Goal: Information Seeking & Learning: Check status

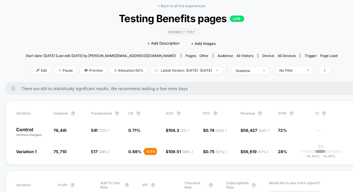
scroll to position [28, 0]
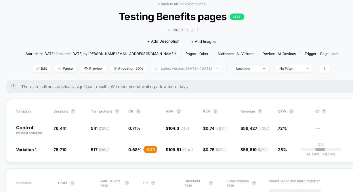
click at [178, 69] on span "Latest Version: [DATE] - [DATE]" at bounding box center [186, 68] width 72 height 8
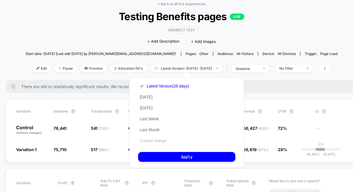
click at [152, 141] on button "Custom Range" at bounding box center [153, 140] width 30 height 5
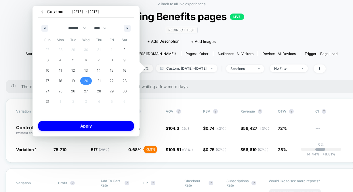
click at [84, 80] on span "20" at bounding box center [86, 81] width 4 height 10
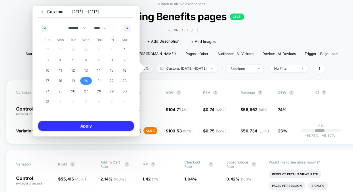
click at [85, 124] on button "Apply" at bounding box center [86, 125] width 96 height 9
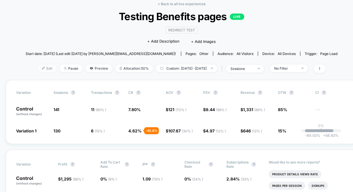
click at [38, 69] on span "Edit" at bounding box center [47, 68] width 19 height 8
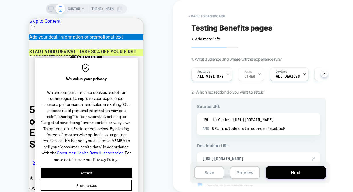
scroll to position [0, 0]
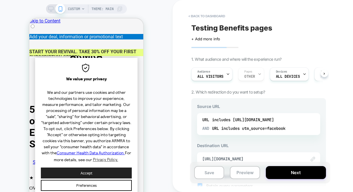
click at [92, 175] on button "Accept" at bounding box center [86, 172] width 91 height 11
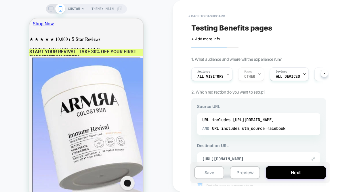
scroll to position [0, 0]
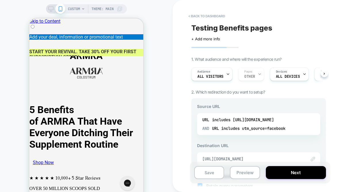
click at [250, 159] on span "https://armra.com/pages/5-benefits-of-armra-1" at bounding box center [251, 158] width 98 height 5
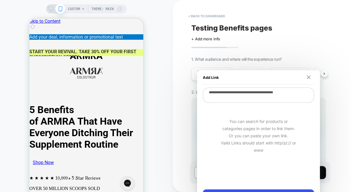
click at [307, 76] on img at bounding box center [309, 77] width 4 height 4
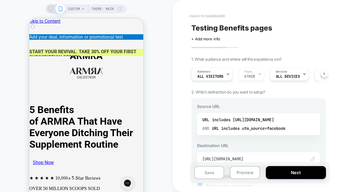
click at [209, 15] on button "< back to dashboard" at bounding box center [207, 16] width 42 height 9
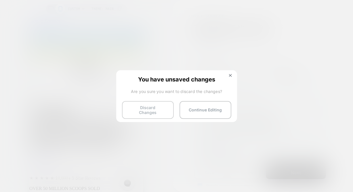
click at [157, 108] on button "Discard Changes" at bounding box center [148, 110] width 52 height 18
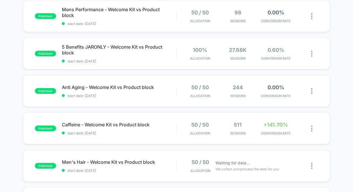
scroll to position [138, 0]
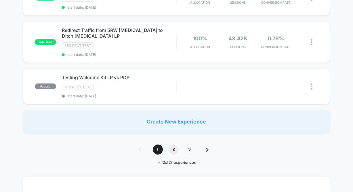
click at [174, 146] on span "2" at bounding box center [174, 149] width 10 height 10
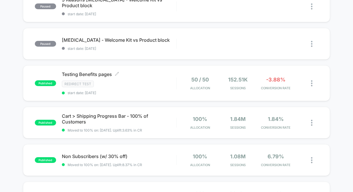
scroll to position [60, 0]
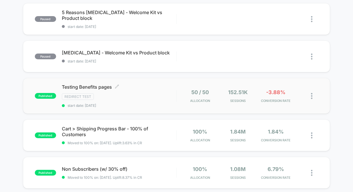
click at [153, 93] on div "Testing Benefits pages Click to edit experience details Click to edit experienc…" at bounding box center [119, 96] width 114 height 24
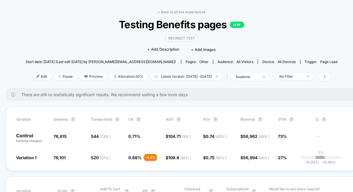
scroll to position [27, 0]
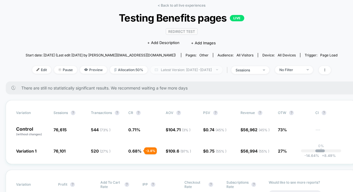
click at [183, 69] on span "Latest Version: Aug 20, 2025 - Sep 13, 2025" at bounding box center [186, 70] width 72 height 8
select select "*"
select select "****"
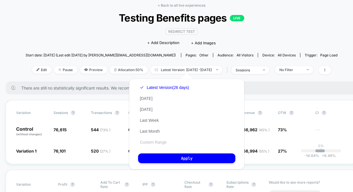
click at [160, 142] on button "Custom Range" at bounding box center [153, 142] width 30 height 5
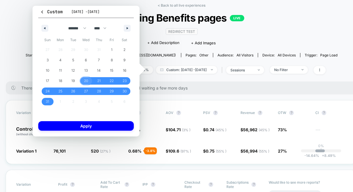
click at [86, 80] on span "20" at bounding box center [86, 81] width 4 height 10
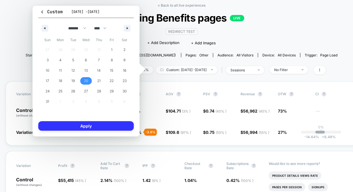
click at [93, 124] on button "Apply" at bounding box center [86, 125] width 96 height 9
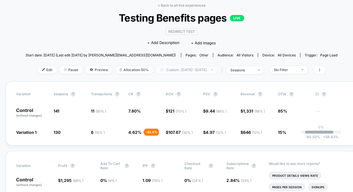
click at [201, 68] on span "Custom: Aug 20, 2025 - Aug 20, 2025" at bounding box center [186, 70] width 61 height 8
select select "*"
select select "****"
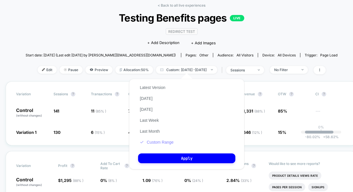
click at [159, 141] on button "Custom Range" at bounding box center [156, 142] width 37 height 5
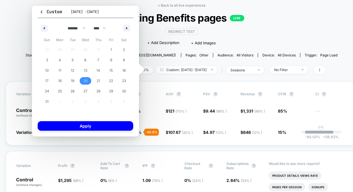
click at [84, 80] on span "20" at bounding box center [85, 81] width 4 height 10
click at [98, 82] on span "21" at bounding box center [98, 81] width 3 height 10
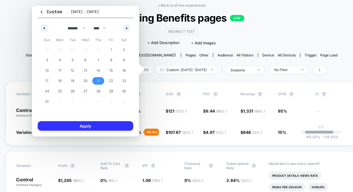
click at [98, 126] on button "Apply" at bounding box center [86, 125] width 96 height 9
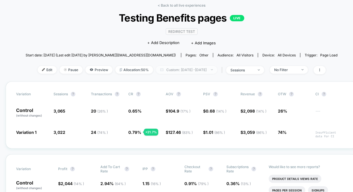
click at [193, 70] on span "Custom: Aug 21, 2025 - Aug 21, 2025" at bounding box center [186, 70] width 61 height 8
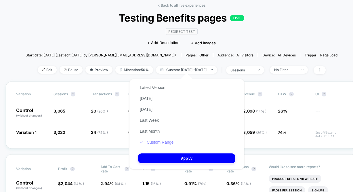
click at [156, 142] on button "Custom Range" at bounding box center [156, 142] width 37 height 5
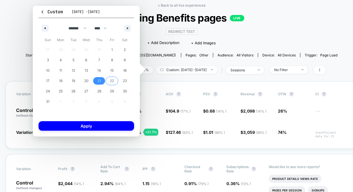
click at [111, 82] on span "22" at bounding box center [112, 81] width 4 height 10
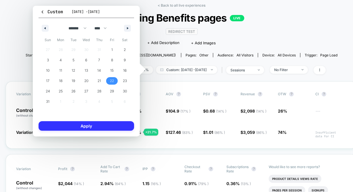
click at [96, 127] on button "Apply" at bounding box center [87, 125] width 96 height 9
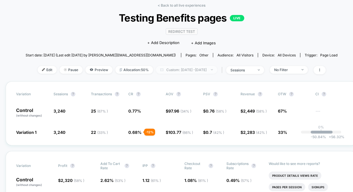
click at [180, 70] on span "Custom: Aug 22, 2025 - Aug 22, 2025" at bounding box center [186, 70] width 61 height 8
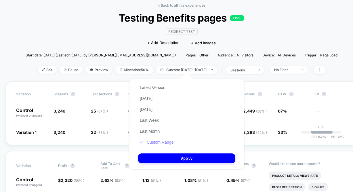
click at [168, 144] on button "Custom Range" at bounding box center [156, 142] width 37 height 5
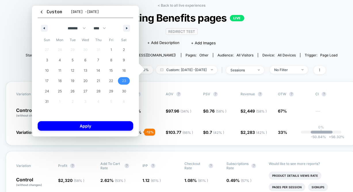
click at [120, 77] on span "23" at bounding box center [123, 80] width 13 height 7
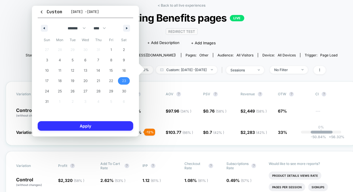
click at [85, 128] on button "Apply" at bounding box center [86, 125] width 96 height 9
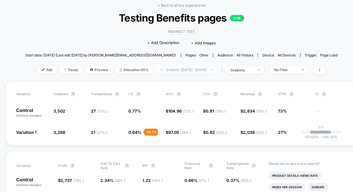
click at [207, 69] on span "Custom: Aug 23, 2025 - Aug 23, 2025" at bounding box center [186, 70] width 61 height 8
select select "*"
select select "****"
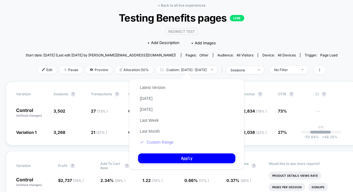
click at [162, 144] on button "Custom Range" at bounding box center [156, 142] width 37 height 5
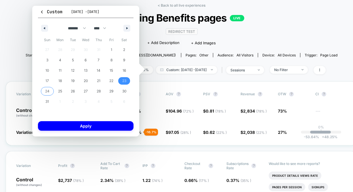
click at [48, 91] on span "24" at bounding box center [47, 91] width 4 height 10
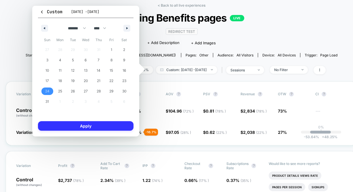
click at [76, 127] on button "Apply" at bounding box center [86, 125] width 96 height 9
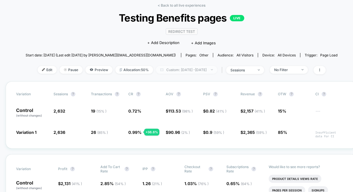
click at [191, 72] on span "Custom: Aug 24, 2025 - Aug 24, 2025" at bounding box center [186, 70] width 61 height 8
select select "*"
select select "****"
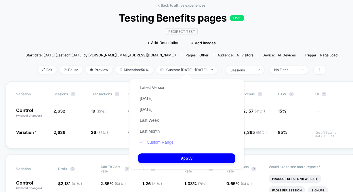
click at [156, 142] on button "Custom Range" at bounding box center [156, 142] width 37 height 5
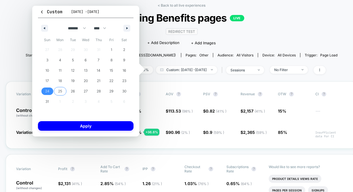
click at [59, 93] on span "25" at bounding box center [60, 91] width 4 height 10
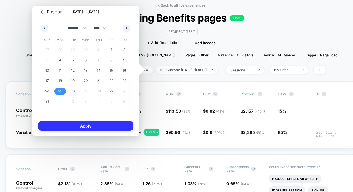
click at [71, 128] on button "Apply" at bounding box center [86, 125] width 96 height 9
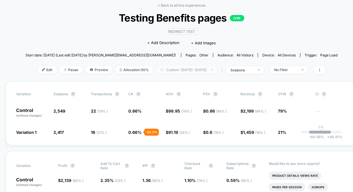
click at [213, 68] on span "Custom: Aug 25, 2025 - Aug 25, 2025" at bounding box center [186, 70] width 61 height 8
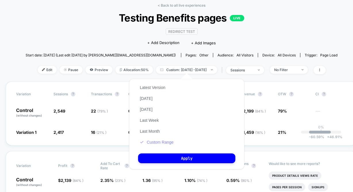
click at [166, 143] on button "Custom Range" at bounding box center [156, 142] width 37 height 5
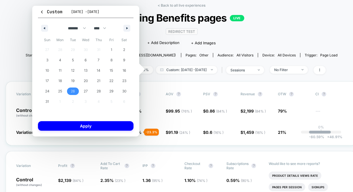
click at [71, 92] on span "26" at bounding box center [73, 91] width 4 height 10
click at [81, 121] on button "Apply" at bounding box center [86, 125] width 96 height 9
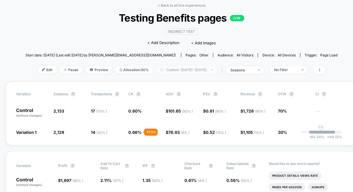
click at [164, 66] on span "Custom: [DATE] - [DATE]" at bounding box center [186, 70] width 61 height 8
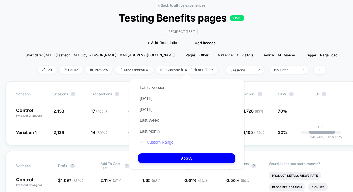
click at [163, 141] on button "Custom Range" at bounding box center [156, 142] width 37 height 5
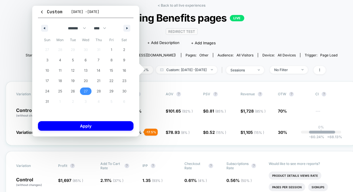
click at [81, 90] on span "27" at bounding box center [85, 90] width 13 height 7
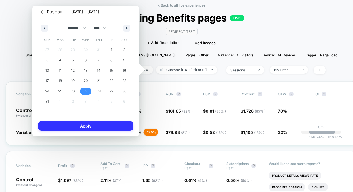
click at [84, 124] on button "Apply" at bounding box center [86, 125] width 96 height 9
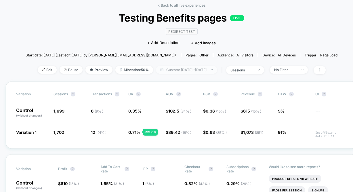
click at [199, 71] on span "Custom: [DATE] - [DATE]" at bounding box center [186, 70] width 61 height 8
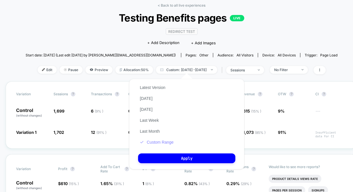
click at [163, 140] on button "Custom Range" at bounding box center [156, 142] width 37 height 5
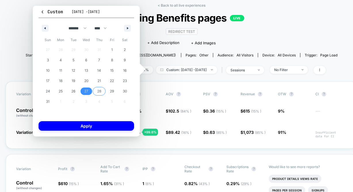
click at [99, 94] on span "28" at bounding box center [99, 91] width 4 height 10
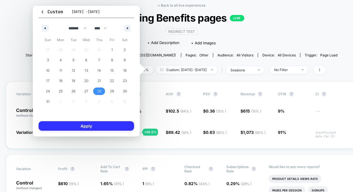
click at [91, 128] on button "Apply" at bounding box center [87, 125] width 96 height 9
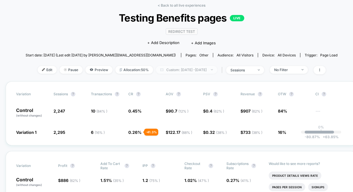
click at [169, 67] on span "Custom: [DATE] - [DATE]" at bounding box center [186, 70] width 61 height 8
select select "*"
select select "****"
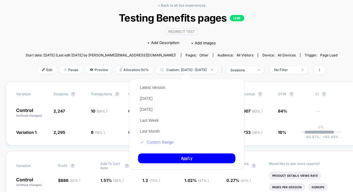
click at [164, 142] on button "Custom Range" at bounding box center [156, 142] width 37 height 5
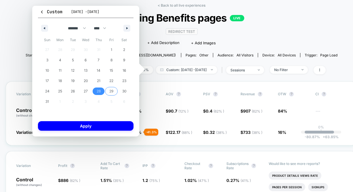
click at [111, 90] on span "29" at bounding box center [111, 91] width 4 height 10
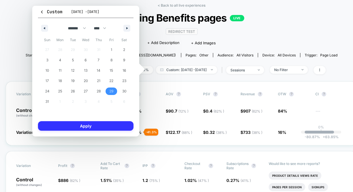
click at [103, 124] on button "Apply" at bounding box center [86, 125] width 96 height 9
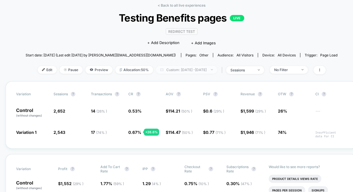
click at [198, 66] on span "Custom: [DATE] - [DATE]" at bounding box center [186, 70] width 61 height 8
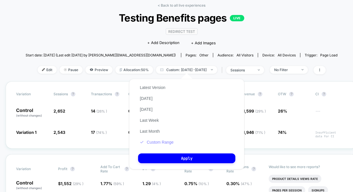
click at [159, 140] on button "Custom Range" at bounding box center [156, 142] width 37 height 5
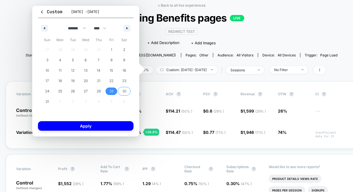
click at [121, 89] on span "30" at bounding box center [124, 90] width 13 height 7
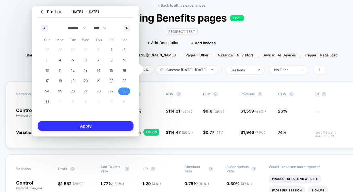
click at [106, 126] on button "Apply" at bounding box center [86, 125] width 96 height 9
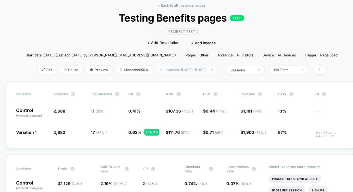
click at [175, 68] on span "Custom: [DATE] - [DATE]" at bounding box center [186, 70] width 61 height 8
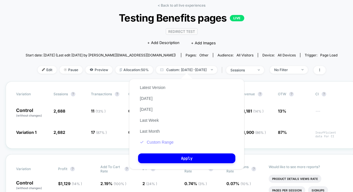
click at [159, 141] on button "Custom Range" at bounding box center [156, 142] width 37 height 5
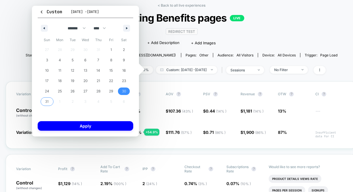
click at [45, 99] on span "31" at bounding box center [47, 101] width 13 height 7
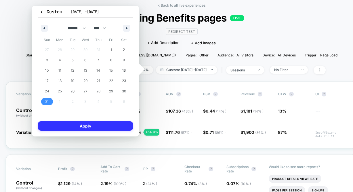
click at [80, 128] on button "Apply" at bounding box center [86, 125] width 96 height 9
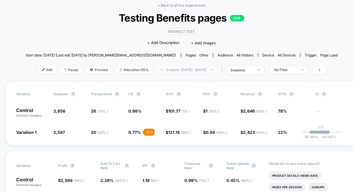
click at [161, 67] on span "Custom: [DATE] - [DATE]" at bounding box center [186, 70] width 61 height 8
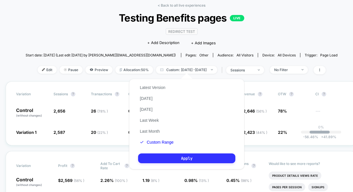
click at [170, 157] on button "Apply" at bounding box center [186, 158] width 97 height 10
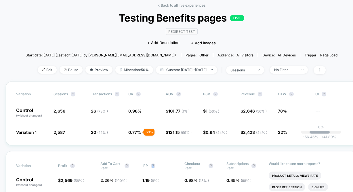
click at [170, 157] on div "Variation Profit ? Add To Cart Rate ? IPP ? Checkout Rate ? Subscriptions Rate …" at bounding box center [182, 180] width 352 height 59
click at [178, 71] on span "Custom: [DATE] - [DATE]" at bounding box center [186, 70] width 61 height 8
select select "*"
select select "****"
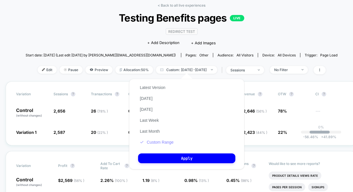
click at [157, 140] on button "Custom Range" at bounding box center [156, 142] width 37 height 5
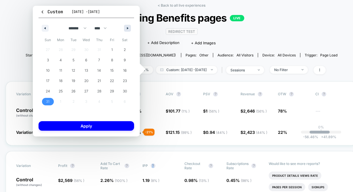
click at [127, 27] on icon "button" at bounding box center [128, 28] width 3 height 2
select select "*"
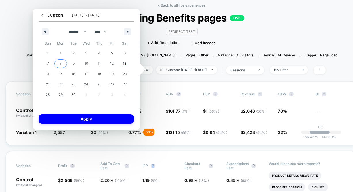
click at [58, 57] on button "1" at bounding box center [60, 53] width 13 height 10
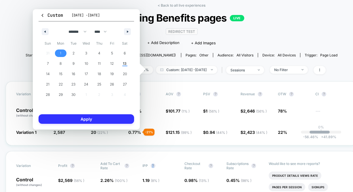
click at [87, 119] on button "Apply" at bounding box center [87, 118] width 96 height 9
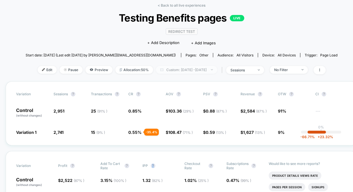
click at [179, 70] on span "Custom: [DATE] - [DATE]" at bounding box center [186, 70] width 61 height 8
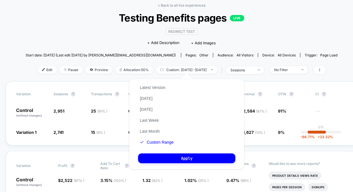
click at [162, 144] on div "Latest Version Today Yesterday Last Week Last Month Custom Range" at bounding box center [156, 115] width 37 height 66
click at [155, 144] on button "Custom Range" at bounding box center [156, 142] width 37 height 5
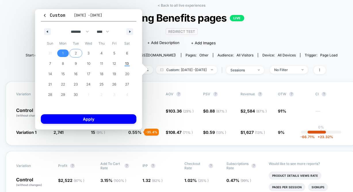
click at [76, 54] on span "2" at bounding box center [76, 53] width 2 height 10
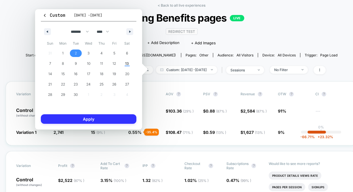
click at [83, 117] on button "Apply" at bounding box center [89, 118] width 96 height 9
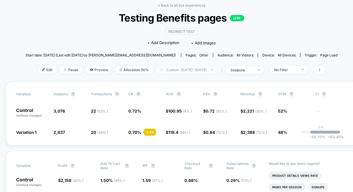
click at [196, 71] on span "Custom: [DATE] - [DATE]" at bounding box center [186, 70] width 61 height 8
select select "*"
select select "****"
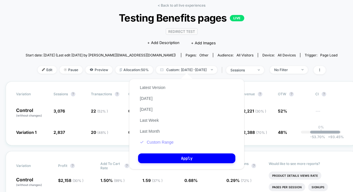
click at [160, 142] on button "Custom Range" at bounding box center [156, 142] width 37 height 5
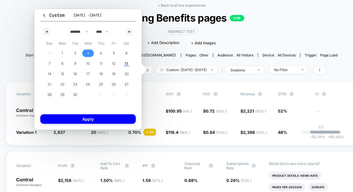
click at [89, 54] on span "3" at bounding box center [88, 52] width 13 height 7
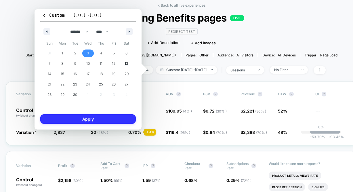
click at [93, 120] on button "Apply" at bounding box center [88, 118] width 96 height 9
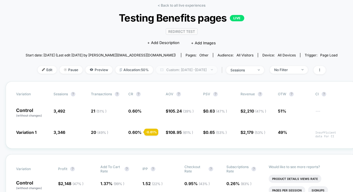
click at [191, 67] on span "Custom: [DATE] - [DATE]" at bounding box center [186, 70] width 61 height 8
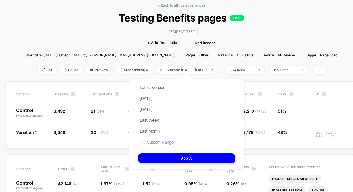
click at [158, 143] on button "Custom Range" at bounding box center [156, 142] width 37 height 5
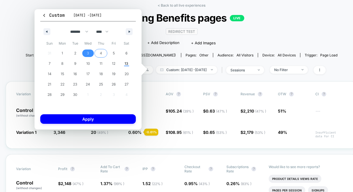
click at [100, 52] on span "4" at bounding box center [101, 53] width 2 height 10
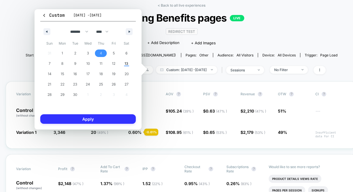
click at [97, 119] on button "Apply" at bounding box center [88, 118] width 96 height 9
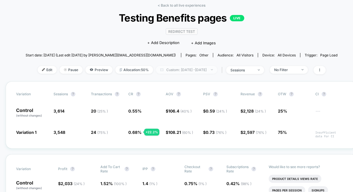
click at [176, 69] on span "Custom: [DATE] - [DATE]" at bounding box center [186, 70] width 61 height 8
select select "*"
select select "****"
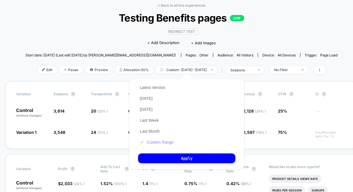
click at [161, 142] on button "Custom Range" at bounding box center [156, 142] width 37 height 5
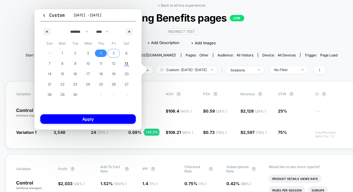
click at [112, 53] on span "5" at bounding box center [113, 52] width 13 height 7
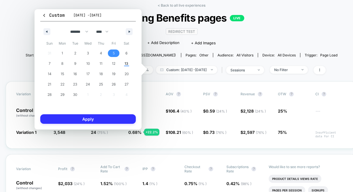
click at [104, 119] on button "Apply" at bounding box center [88, 118] width 96 height 9
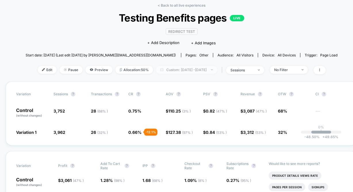
click at [194, 68] on span "Custom: [DATE] - [DATE]" at bounding box center [186, 70] width 61 height 8
select select "*"
select select "****"
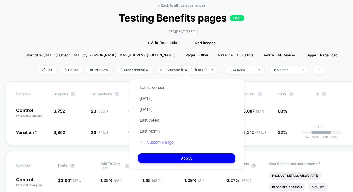
click at [168, 142] on button "Custom Range" at bounding box center [156, 142] width 37 height 5
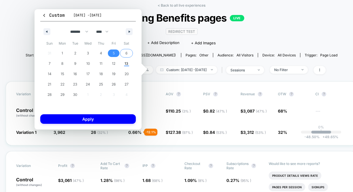
click at [127, 53] on span "6" at bounding box center [126, 53] width 2 height 10
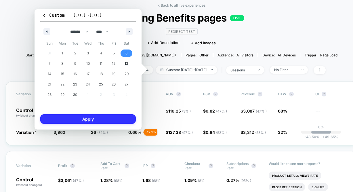
click at [109, 118] on button "Apply" at bounding box center [88, 118] width 96 height 9
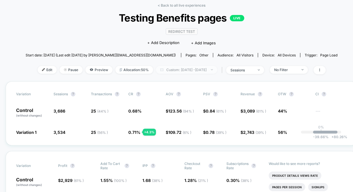
click at [203, 69] on span "Custom: [DATE] - [DATE]" at bounding box center [186, 70] width 61 height 8
select select "*"
select select "****"
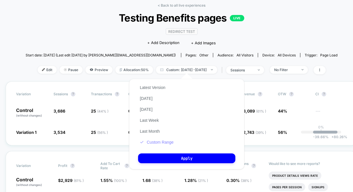
click at [155, 140] on button "Custom Range" at bounding box center [156, 142] width 37 height 5
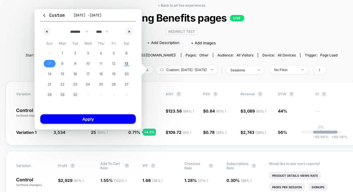
click at [48, 65] on span "7" at bounding box center [49, 63] width 13 height 7
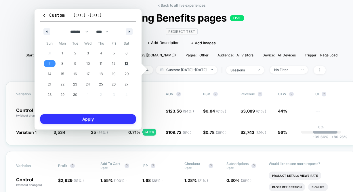
click at [83, 120] on button "Apply" at bounding box center [88, 118] width 96 height 9
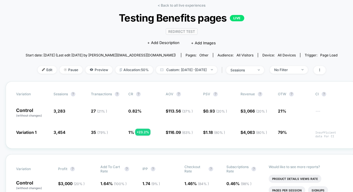
click at [182, 63] on div "< Back to all live experiences Testing Benefits pages LIVE Redirect Test Click …" at bounding box center [182, 42] width 312 height 78
click at [181, 69] on span "Custom: [DATE] - [DATE]" at bounding box center [186, 70] width 61 height 8
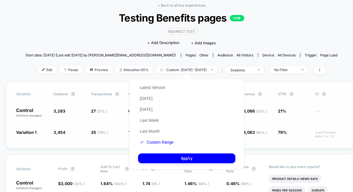
click at [161, 140] on button "Custom Range" at bounding box center [156, 142] width 37 height 5
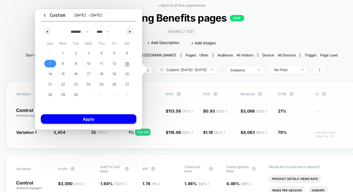
click at [159, 142] on div "Variation Sessions ? Transactions ? CR ? AOV ? PSV ? Revenue ? OTW ? CI ? Contr…" at bounding box center [182, 114] width 352 height 67
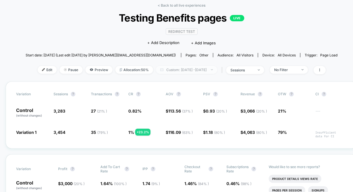
click at [177, 66] on span "Custom: [DATE] - [DATE]" at bounding box center [186, 70] width 61 height 8
select select "*"
select select "****"
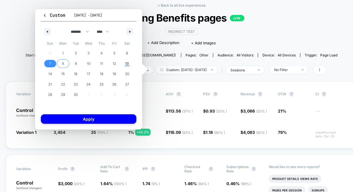
click at [63, 65] on span "8" at bounding box center [63, 63] width 2 height 10
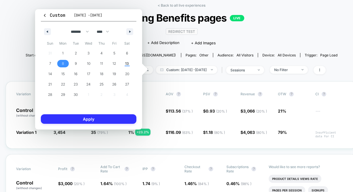
click at [78, 117] on button "Apply" at bounding box center [89, 118] width 96 height 9
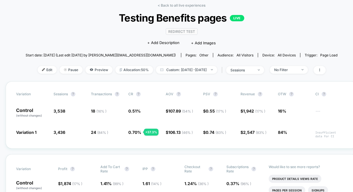
click at [199, 65] on div "< Back to all live experiences Testing Benefits pages LIVE Redirect Test Click …" at bounding box center [182, 42] width 312 height 78
click at [196, 68] on span "Custom: [DATE] - [DATE]" at bounding box center [186, 70] width 61 height 8
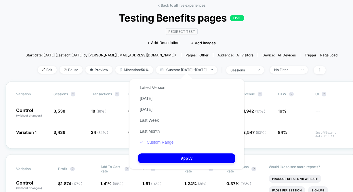
click at [164, 141] on button "Custom Range" at bounding box center [156, 142] width 37 height 5
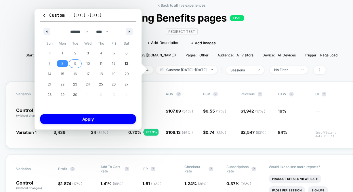
click at [75, 63] on span "9" at bounding box center [75, 63] width 2 height 10
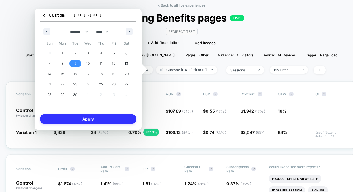
click at [77, 115] on button "Apply" at bounding box center [88, 118] width 96 height 9
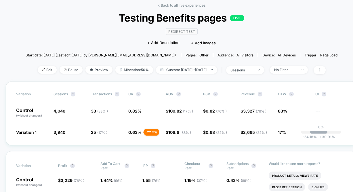
scroll to position [38, 0]
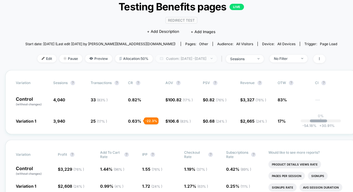
click at [160, 57] on span "Custom: Sep 9, 2025 - Sep 9, 2025" at bounding box center [186, 59] width 61 height 8
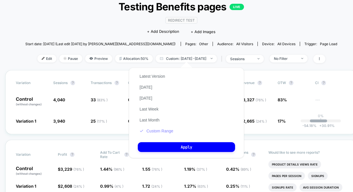
click at [161, 131] on button "Custom Range" at bounding box center [156, 130] width 37 height 5
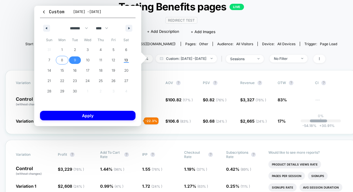
click at [62, 64] on span "8" at bounding box center [62, 60] width 2 height 10
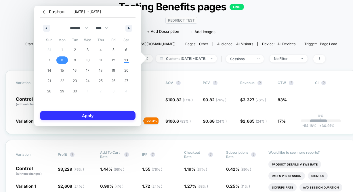
click at [74, 114] on button "Apply" at bounding box center [88, 115] width 96 height 9
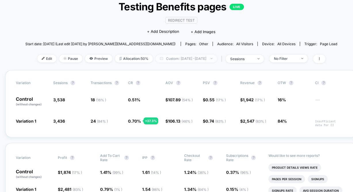
click at [207, 56] on span "Custom: [DATE] - [DATE]" at bounding box center [186, 59] width 61 height 8
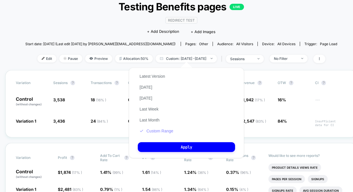
click at [150, 132] on button "Custom Range" at bounding box center [156, 130] width 37 height 5
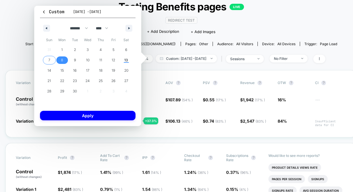
click at [47, 60] on span "7" at bounding box center [49, 59] width 13 height 7
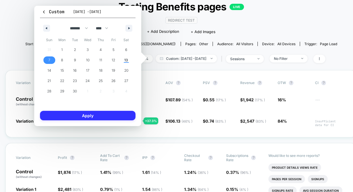
click at [80, 114] on button "Apply" at bounding box center [88, 115] width 96 height 9
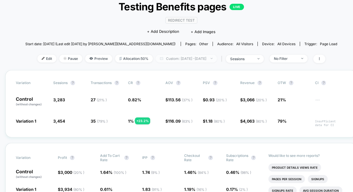
click at [203, 55] on span "Custom: [DATE] - [DATE]" at bounding box center [186, 59] width 61 height 8
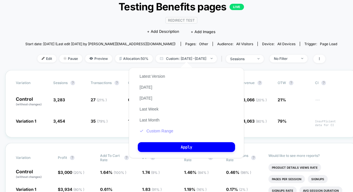
click at [157, 130] on button "Custom Range" at bounding box center [156, 130] width 37 height 5
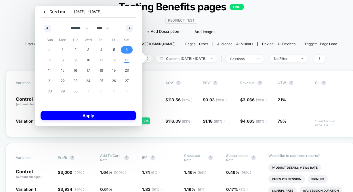
click at [129, 52] on span "6" at bounding box center [126, 49] width 13 height 7
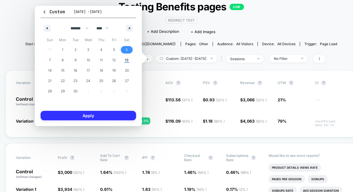
click at [117, 114] on button "Apply" at bounding box center [89, 115] width 96 height 9
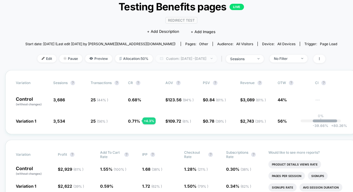
click at [178, 59] on span "Custom: [DATE] - [DATE]" at bounding box center [186, 59] width 61 height 8
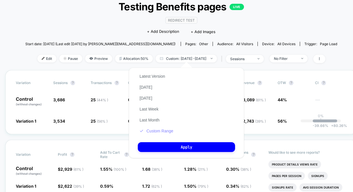
click at [157, 131] on button "Custom Range" at bounding box center [156, 130] width 37 height 5
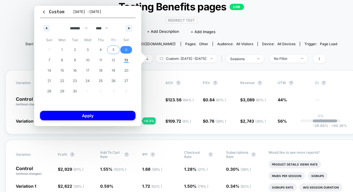
click at [114, 49] on span "5" at bounding box center [113, 49] width 13 height 7
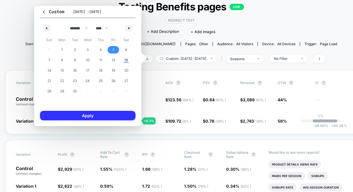
click at [99, 117] on button "Apply" at bounding box center [88, 115] width 96 height 9
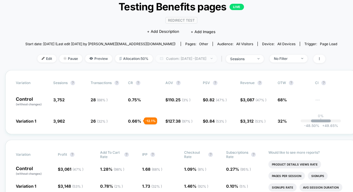
click at [175, 55] on span "Custom: [DATE] - [DATE]" at bounding box center [186, 59] width 61 height 8
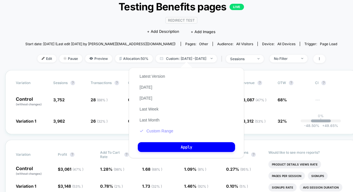
click at [150, 130] on button "Custom Range" at bounding box center [156, 130] width 37 height 5
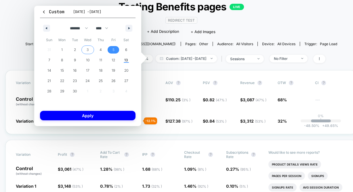
click at [100, 52] on span "4" at bounding box center [101, 50] width 2 height 10
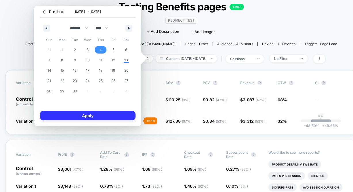
click at [93, 115] on button "Apply" at bounding box center [88, 115] width 96 height 9
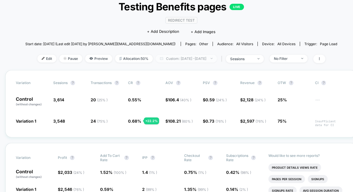
click at [192, 59] on span "Custom: [DATE] - [DATE]" at bounding box center [186, 59] width 61 height 8
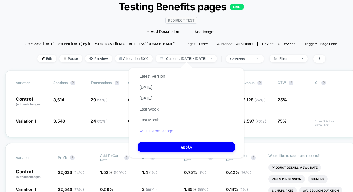
click at [156, 131] on button "Custom Range" at bounding box center [156, 130] width 37 height 5
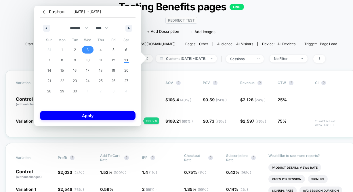
click at [85, 51] on span "3" at bounding box center [87, 49] width 13 height 7
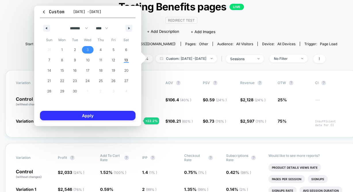
click at [84, 117] on button "Apply" at bounding box center [88, 115] width 96 height 9
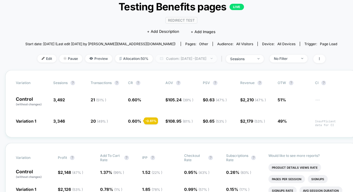
click at [199, 60] on span "Custom: [DATE] - [DATE]" at bounding box center [186, 59] width 61 height 8
select select "*"
select select "****"
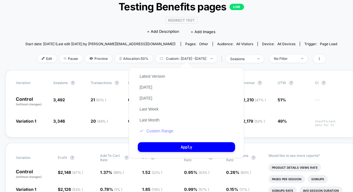
click at [154, 130] on button "Custom Range" at bounding box center [156, 130] width 37 height 5
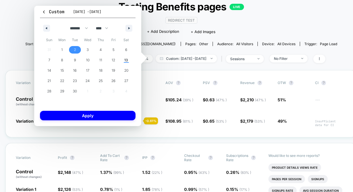
click at [75, 49] on span "2" at bounding box center [75, 50] width 2 height 10
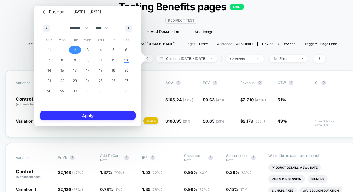
click at [77, 115] on button "Apply" at bounding box center [88, 115] width 96 height 9
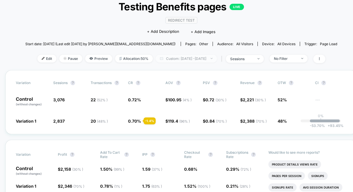
click at [191, 58] on span "Custom: [DATE] - [DATE]" at bounding box center [186, 59] width 61 height 8
select select "*"
select select "****"
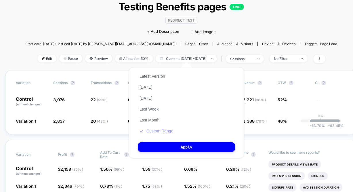
click at [161, 131] on button "Custom Range" at bounding box center [156, 130] width 37 height 5
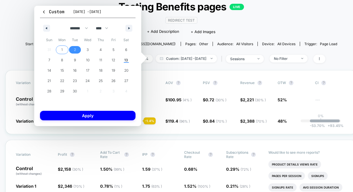
click at [60, 48] on span "1" at bounding box center [62, 49] width 13 height 7
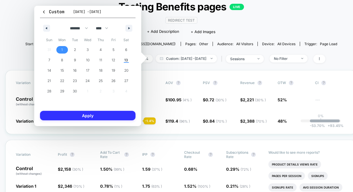
click at [78, 115] on button "Apply" at bounding box center [88, 115] width 96 height 9
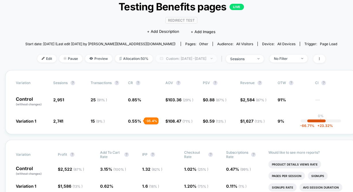
click at [197, 58] on span "Custom: [DATE] - [DATE]" at bounding box center [186, 59] width 61 height 8
select select "*"
select select "****"
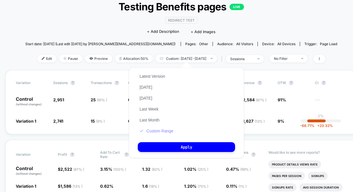
click at [157, 128] on button "Custom Range" at bounding box center [156, 130] width 37 height 5
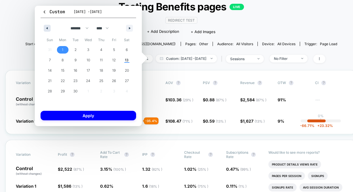
click at [46, 28] on icon "button" at bounding box center [46, 28] width 3 height 2
select select "*"
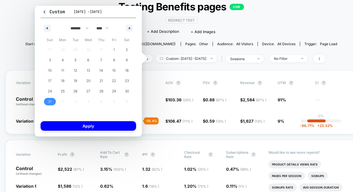
click at [47, 98] on button "31" at bounding box center [49, 101] width 13 height 10
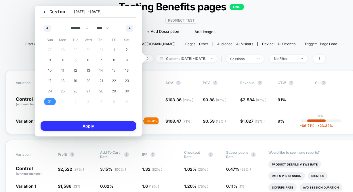
click at [73, 127] on button "Apply" at bounding box center [89, 125] width 96 height 9
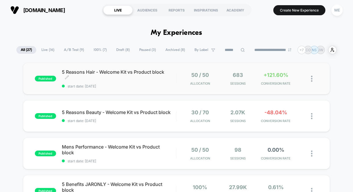
click at [141, 79] on span "5 Reasons Hair - Welcome Kit vs Product block Click to edit experience details" at bounding box center [119, 75] width 114 height 12
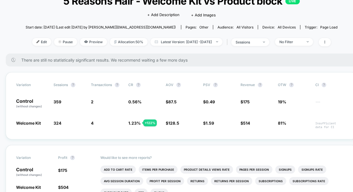
scroll to position [41, 0]
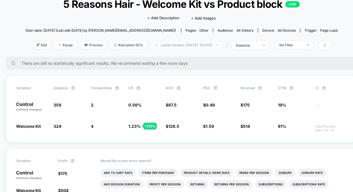
click at [184, 43] on span "Latest Version: [DATE] - [DATE]" at bounding box center [186, 45] width 72 height 8
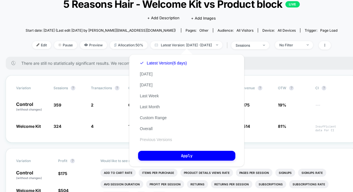
click at [152, 140] on button "Previous Versions" at bounding box center [156, 139] width 36 height 5
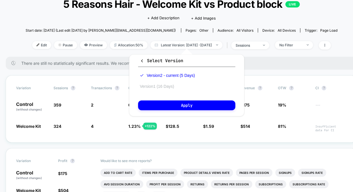
click at [162, 84] on button "Version 1 (16 Days)" at bounding box center [157, 86] width 38 height 5
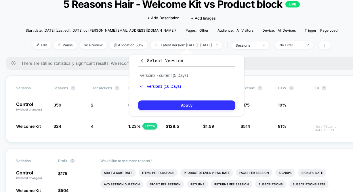
click at [166, 104] on button "Apply" at bounding box center [186, 105] width 97 height 10
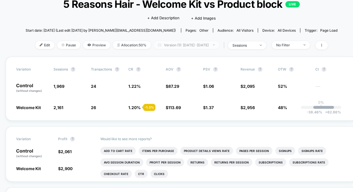
click at [185, 47] on span "Version (1): Aug 25, 2025 - Sep 9, 2025" at bounding box center [187, 45] width 66 height 8
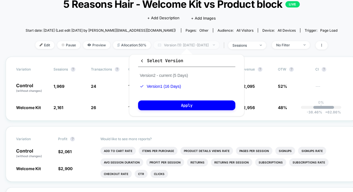
click at [198, 45] on span "Version (1): Aug 25, 2025 - Sep 9, 2025" at bounding box center [187, 45] width 66 height 8
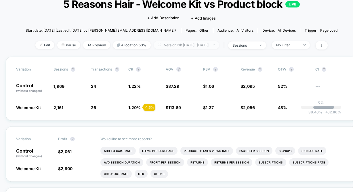
click at [198, 45] on span "Version (1): Aug 25, 2025 - Sep 9, 2025" at bounding box center [187, 45] width 66 height 8
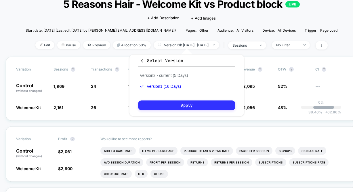
click at [209, 105] on button "Apply" at bounding box center [186, 105] width 97 height 10
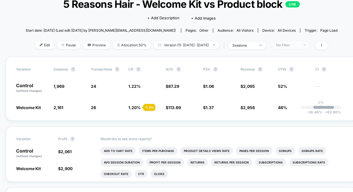
click at [299, 43] on div "No Filter" at bounding box center [287, 45] width 23 height 4
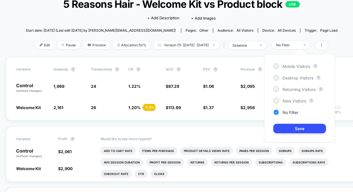
click at [241, 54] on div "< Back to all live experiences 5 Reasons Hair - Welcome Kit vs Product block LI…" at bounding box center [182, 22] width 312 height 67
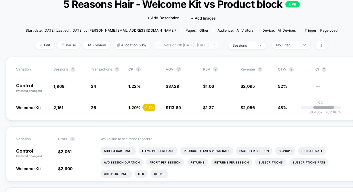
click at [182, 47] on span "Version (1): Aug 25, 2025 - Sep 9, 2025" at bounding box center [187, 45] width 66 height 8
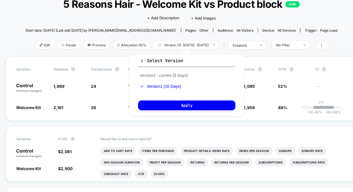
click at [124, 30] on span "Start date: [DATE] (Last edit [DATE] by [PERSON_NAME][EMAIL_ADDRESS][DOMAIN_NAM…" at bounding box center [101, 30] width 150 height 4
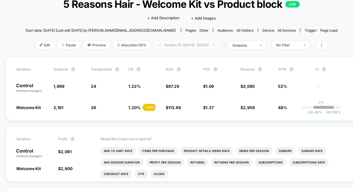
click at [166, 45] on span "Version (1): Aug 25, 2025 - Sep 9, 2025" at bounding box center [187, 45] width 66 height 8
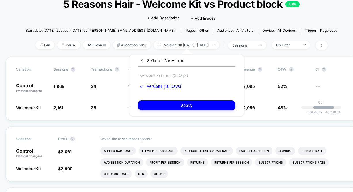
click at [162, 74] on button "Version 2 - current (5 Days)" at bounding box center [163, 75] width 51 height 5
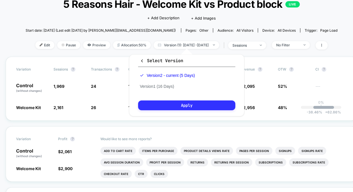
click at [172, 102] on button "Apply" at bounding box center [186, 105] width 97 height 10
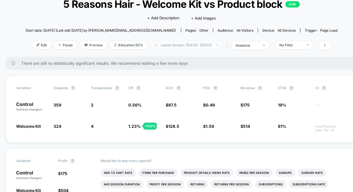
click at [172, 44] on span "Latest Version: Sep 8, 2025 - Sep 12, 2025" at bounding box center [186, 45] width 72 height 8
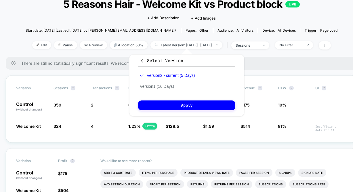
click at [167, 49] on div "Custom Sep 9, 2025 - Sep 13, 2025 ******* ******** ***** ***** *** **** **** **…" at bounding box center [186, 85] width 127 height 73
click at [167, 46] on span "Latest Version: Sep 8, 2025 - Sep 12, 2025" at bounding box center [186, 45] width 72 height 8
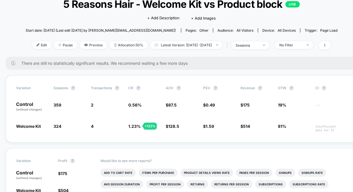
click at [169, 49] on div "Edit Pause Preview Allocation: 50% Latest Version: Sep 8, 2025 - Sep 12, 2025 |…" at bounding box center [182, 45] width 312 height 8
click at [169, 48] on span "Latest Version: Sep 8, 2025 - Sep 12, 2025" at bounding box center [186, 45] width 72 height 8
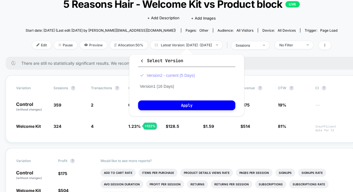
click at [146, 75] on button "Version 2 - current (5 Days)" at bounding box center [167, 75] width 58 height 5
click at [143, 59] on icon "button" at bounding box center [142, 61] width 4 height 4
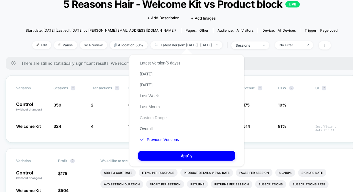
click at [150, 117] on button "Custom Range" at bounding box center [153, 117] width 30 height 5
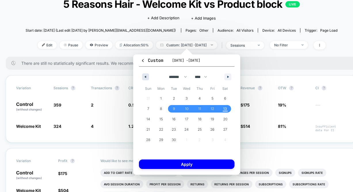
click at [146, 78] on button "button" at bounding box center [145, 76] width 7 height 7
select select "*"
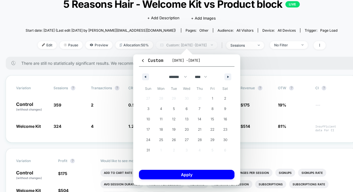
click at [173, 47] on span "Custom: Sep 8, 2025 - Sep 12, 2025" at bounding box center [186, 45] width 61 height 8
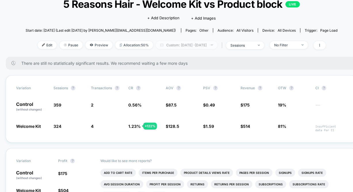
click at [173, 47] on span "Custom: Sep 8, 2025 - Sep 12, 2025" at bounding box center [186, 45] width 61 height 8
select select "*"
select select "****"
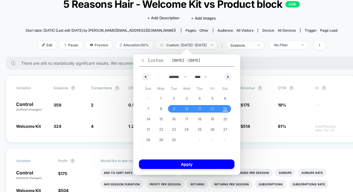
click at [145, 63] on span "Custom" at bounding box center [152, 61] width 23 height 6
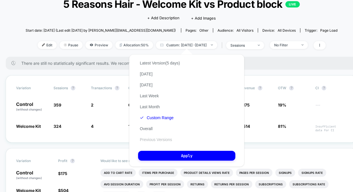
click at [159, 139] on button "Previous Versions" at bounding box center [156, 139] width 36 height 5
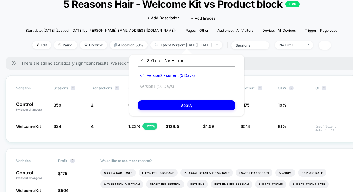
click at [163, 85] on button "Version 1 (16 Days)" at bounding box center [157, 86] width 38 height 5
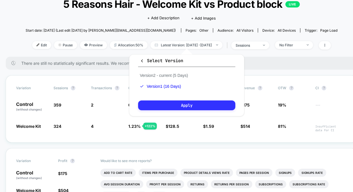
click at [166, 103] on button "Apply" at bounding box center [186, 105] width 97 height 10
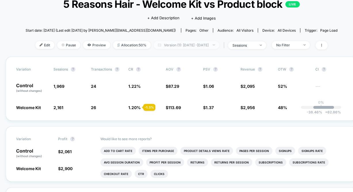
click at [173, 45] on span "Version (1): Aug 25, 2025 - Sep 9, 2025" at bounding box center [187, 45] width 66 height 8
select select "*"
select select "****"
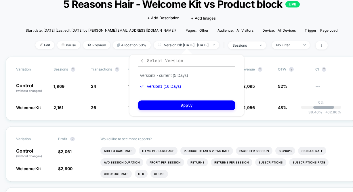
click at [148, 59] on span "Select Version" at bounding box center [161, 61] width 43 height 6
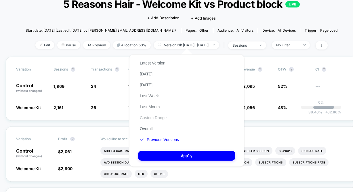
click at [151, 120] on button "Custom Range" at bounding box center [153, 117] width 30 height 5
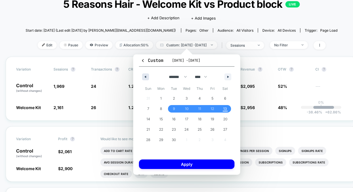
click at [144, 78] on button "button" at bounding box center [145, 76] width 7 height 7
select select "*"
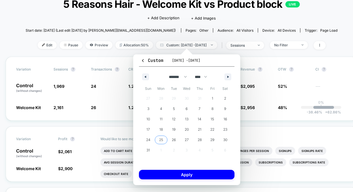
click at [160, 139] on span "25" at bounding box center [161, 140] width 4 height 10
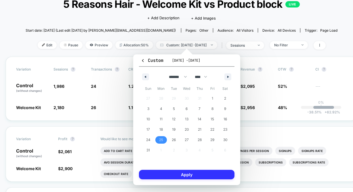
click at [167, 175] on button "Apply" at bounding box center [187, 174] width 96 height 9
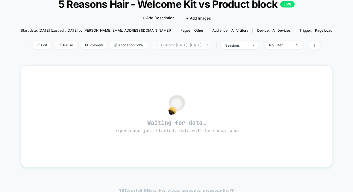
click at [168, 46] on span "Custom: Aug 25, 2025 - Aug 25, 2025" at bounding box center [181, 45] width 61 height 8
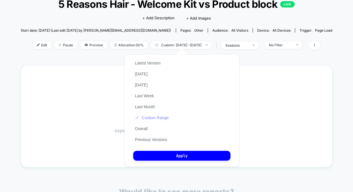
click at [156, 118] on button "Custom Range" at bounding box center [151, 117] width 37 height 5
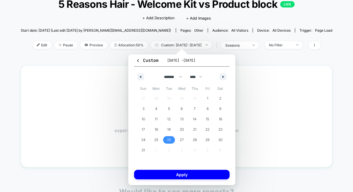
click at [169, 141] on span "26" at bounding box center [169, 140] width 4 height 10
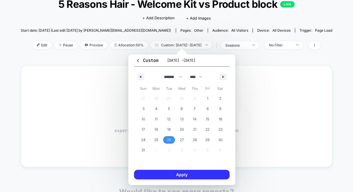
click at [180, 173] on button "Apply" at bounding box center [182, 174] width 96 height 9
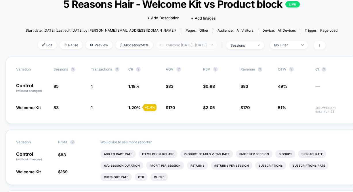
click at [173, 44] on span "Custom: [DATE] - [DATE]" at bounding box center [186, 45] width 61 height 8
select select "*"
select select "****"
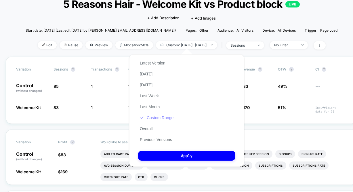
click at [159, 119] on button "Custom Range" at bounding box center [156, 117] width 37 height 5
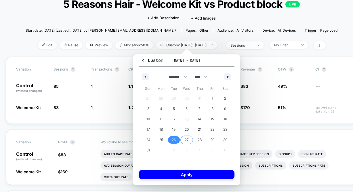
click at [188, 142] on span "27" at bounding box center [187, 140] width 4 height 10
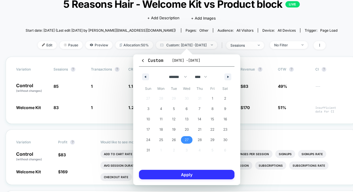
click at [189, 171] on button "Apply" at bounding box center [187, 174] width 96 height 9
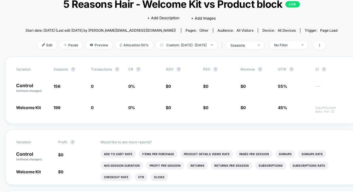
click at [100, 23] on div "Click to edit experience details + Add Description + Add Images" at bounding box center [181, 17] width 187 height 15
click at [179, 46] on span "Custom: [DATE] - [DATE]" at bounding box center [186, 45] width 61 height 8
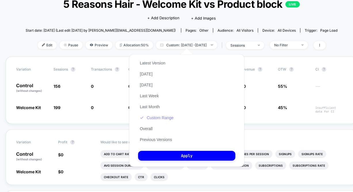
click at [159, 119] on button "Custom Range" at bounding box center [156, 117] width 37 height 5
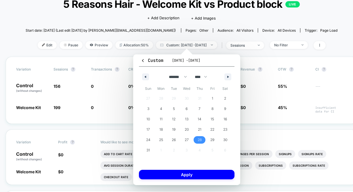
click at [199, 143] on span "28" at bounding box center [200, 140] width 4 height 10
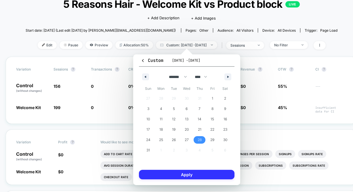
click at [190, 175] on button "Apply" at bounding box center [187, 174] width 96 height 9
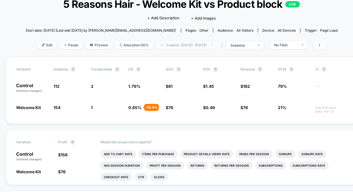
click at [176, 42] on span "Custom: [DATE] - [DATE]" at bounding box center [186, 45] width 61 height 8
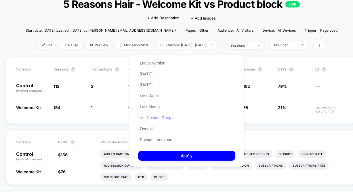
click at [159, 115] on button "Custom Range" at bounding box center [156, 117] width 37 height 5
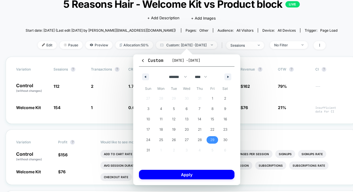
click at [210, 140] on span "29" at bounding box center [212, 140] width 4 height 10
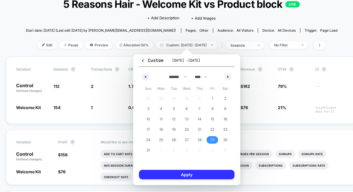
click at [201, 174] on button "Apply" at bounding box center [187, 174] width 96 height 9
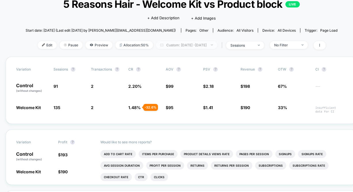
click at [174, 46] on span "Custom: [DATE] - [DATE]" at bounding box center [186, 45] width 61 height 8
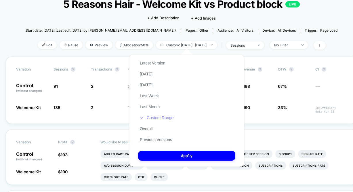
click at [161, 116] on button "Custom Range" at bounding box center [156, 117] width 37 height 5
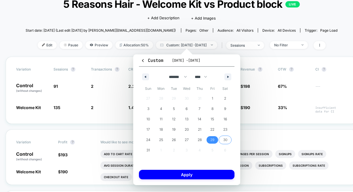
click at [225, 142] on span "30" at bounding box center [225, 140] width 4 height 10
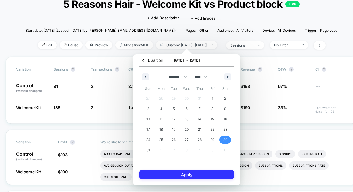
click at [206, 177] on button "Apply" at bounding box center [187, 174] width 96 height 9
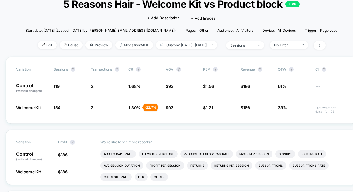
click at [186, 40] on div "< Back to all live experiences 5 Reasons Hair - Welcome Kit vs Product block LI…" at bounding box center [182, 22] width 312 height 67
click at [184, 44] on span "Custom: [DATE] - [DATE]" at bounding box center [186, 45] width 61 height 8
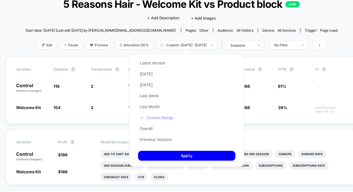
click at [153, 118] on button "Custom Range" at bounding box center [156, 117] width 37 height 5
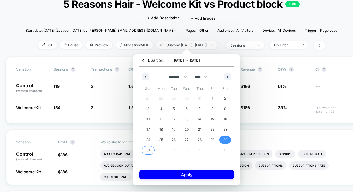
click at [148, 148] on span "31" at bounding box center [147, 150] width 3 height 10
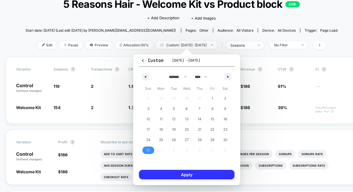
click at [174, 172] on button "Apply" at bounding box center [187, 174] width 96 height 9
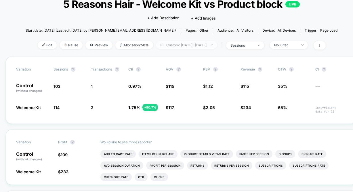
click at [210, 41] on span "Custom: [DATE] - [DATE]" at bounding box center [186, 45] width 61 height 8
select select "*"
select select "****"
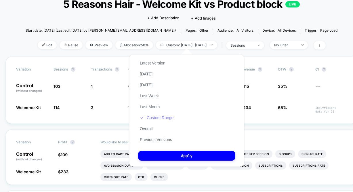
click at [167, 118] on button "Custom Range" at bounding box center [156, 117] width 37 height 5
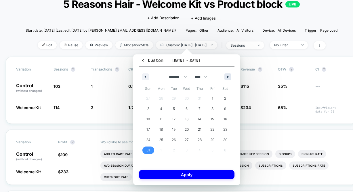
click at [228, 76] on icon "button" at bounding box center [228, 77] width 3 height 2
select select "*"
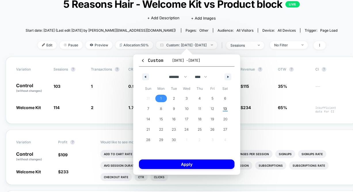
click at [161, 97] on span "1" at bounding box center [160, 98] width 1 height 10
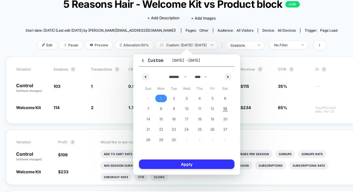
click at [183, 164] on button "Apply" at bounding box center [187, 163] width 96 height 9
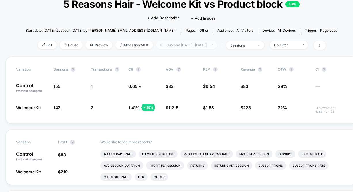
click at [168, 45] on span "Custom: [DATE] - [DATE]" at bounding box center [186, 45] width 61 height 8
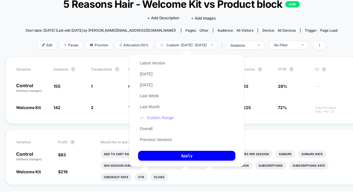
click at [160, 120] on button "Custom Range" at bounding box center [156, 117] width 37 height 5
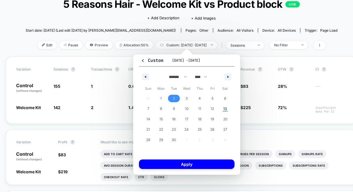
click at [172, 94] on button "2" at bounding box center [173, 98] width 13 height 10
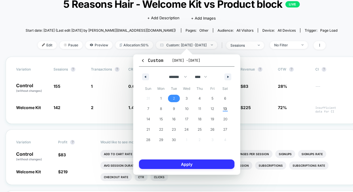
click at [176, 166] on button "Apply" at bounding box center [187, 163] width 96 height 9
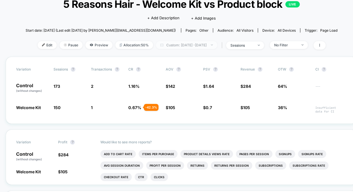
click at [179, 45] on span "Custom: [DATE] - [DATE]" at bounding box center [186, 45] width 61 height 8
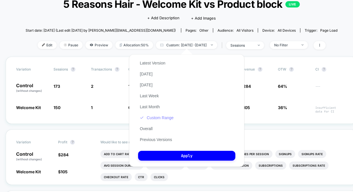
click at [166, 118] on button "Custom Range" at bounding box center [156, 117] width 37 height 5
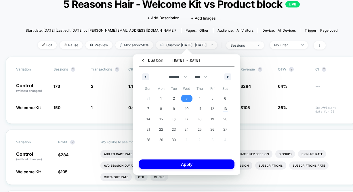
click at [191, 98] on span "3" at bounding box center [186, 98] width 13 height 7
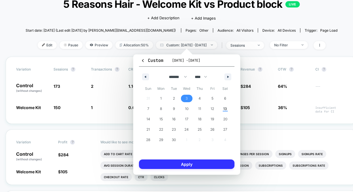
click at [183, 165] on button "Apply" at bounding box center [187, 163] width 96 height 9
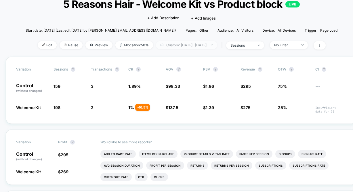
click at [201, 43] on span "Custom: [DATE] - [DATE]" at bounding box center [186, 45] width 61 height 8
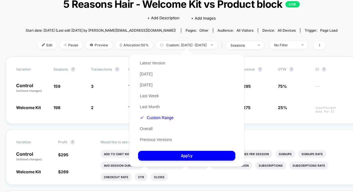
click at [161, 114] on div "Latest Version [DATE] [DATE] Last Week Last Month Custom Range Overall Previous…" at bounding box center [156, 101] width 37 height 87
click at [161, 115] on button "Custom Range" at bounding box center [156, 117] width 37 height 5
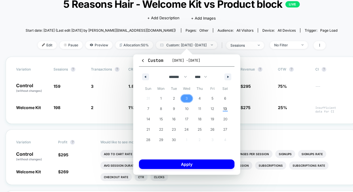
click at [197, 100] on span "4" at bounding box center [199, 98] width 13 height 7
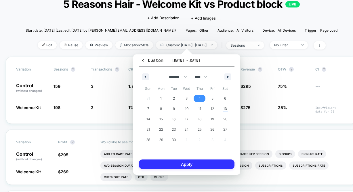
click at [186, 161] on button "Apply" at bounding box center [187, 163] width 96 height 9
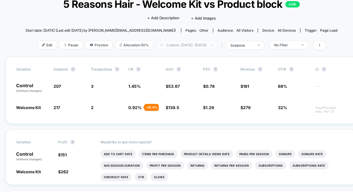
click at [182, 43] on span "Custom: [DATE] - [DATE]" at bounding box center [186, 45] width 61 height 8
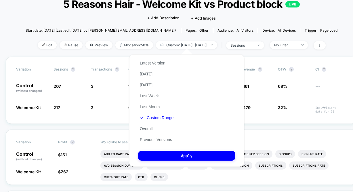
click at [157, 121] on div "Latest Version [DATE] [DATE] Last Week Last Month Custom Range Overall Previous…" at bounding box center [156, 101] width 37 height 87
click at [161, 119] on button "Custom Range" at bounding box center [156, 117] width 37 height 5
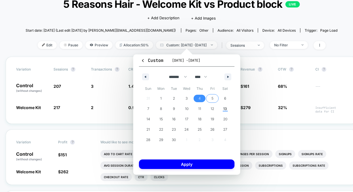
click at [211, 102] on button "5" at bounding box center [212, 98] width 13 height 10
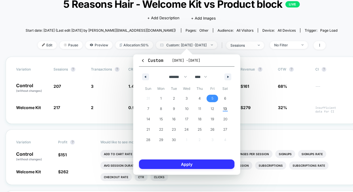
click at [189, 164] on button "Apply" at bounding box center [187, 163] width 96 height 9
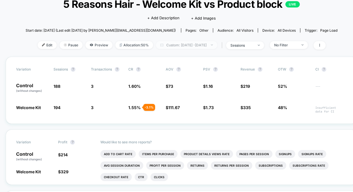
click at [208, 46] on span "Custom: [DATE] - [DATE]" at bounding box center [186, 45] width 61 height 8
select select "*"
select select "****"
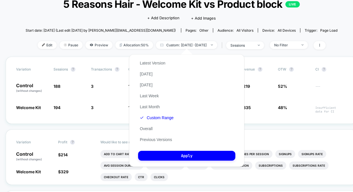
click at [168, 111] on div "Latest Version [DATE] [DATE] Last Week Last Month Custom Range Overall Previous…" at bounding box center [156, 101] width 37 height 87
click at [167, 114] on div "Latest Version [DATE] [DATE] Last Week Last Month Custom Range Overall Previous…" at bounding box center [156, 101] width 37 height 87
click at [166, 117] on button "Custom Range" at bounding box center [156, 117] width 37 height 5
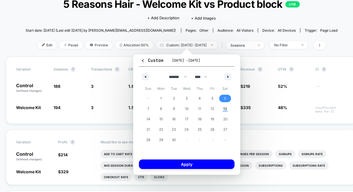
click at [224, 102] on span "6" at bounding box center [225, 98] width 13 height 7
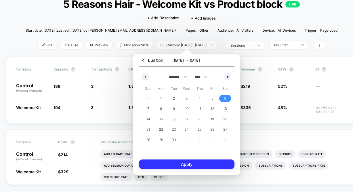
click at [182, 166] on button "Apply" at bounding box center [187, 163] width 96 height 9
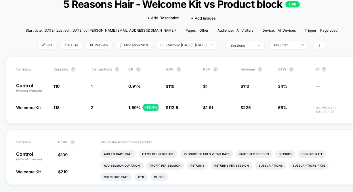
click at [182, 51] on div "< Back to all live experiences 5 Reasons Hair - Welcome Kit vs Product block LI…" at bounding box center [182, 22] width 312 height 67
click at [182, 46] on span "Custom: [DATE] - [DATE]" at bounding box center [186, 45] width 61 height 8
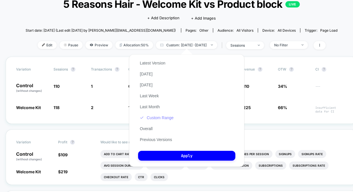
click at [155, 118] on button "Custom Range" at bounding box center [156, 117] width 37 height 5
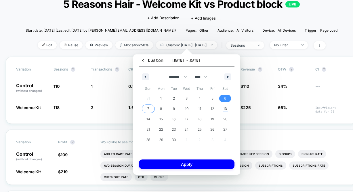
click at [152, 108] on span "7" at bounding box center [148, 108] width 13 height 7
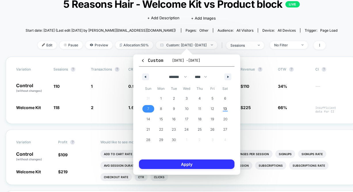
click at [171, 164] on button "Apply" at bounding box center [187, 163] width 96 height 9
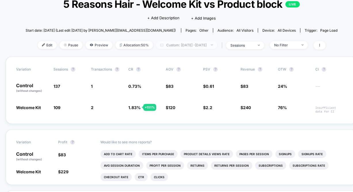
click at [193, 44] on span "Custom: [DATE] - [DATE]" at bounding box center [186, 45] width 61 height 8
select select "*"
select select "****"
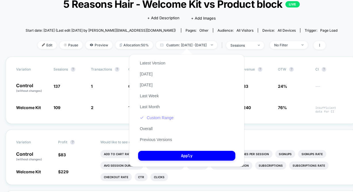
click at [160, 118] on button "Custom Range" at bounding box center [156, 117] width 37 height 5
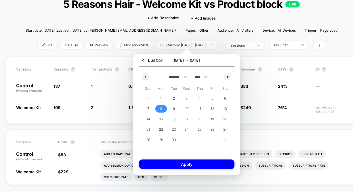
click at [163, 107] on span "8" at bounding box center [161, 108] width 13 height 7
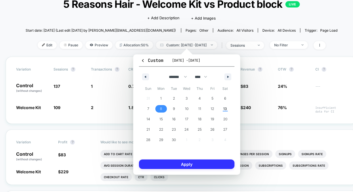
click at [176, 163] on button "Apply" at bounding box center [187, 163] width 96 height 9
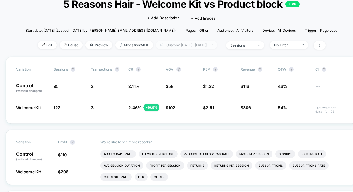
click at [164, 42] on span "Custom: [DATE] - [DATE]" at bounding box center [186, 45] width 61 height 8
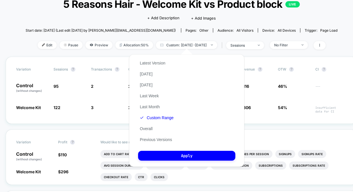
click at [162, 121] on div "Latest Version [DATE] [DATE] Last Week Last Month Custom Range Overall Previous…" at bounding box center [156, 101] width 37 height 87
click at [161, 117] on button "Custom Range" at bounding box center [156, 117] width 37 height 5
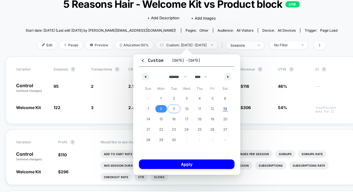
click at [174, 108] on span "9" at bounding box center [174, 109] width 2 height 10
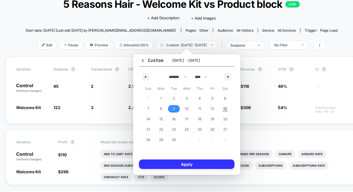
click at [177, 166] on button "Apply" at bounding box center [187, 163] width 96 height 9
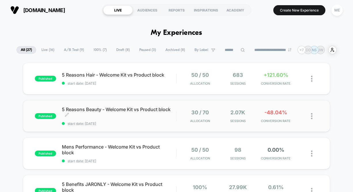
click at [130, 113] on span "5 Reasons Beauty - Welcome Kit vs Product block Click to edit experience details" at bounding box center [119, 112] width 114 height 12
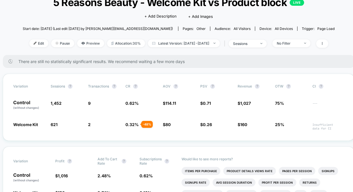
scroll to position [31, 2]
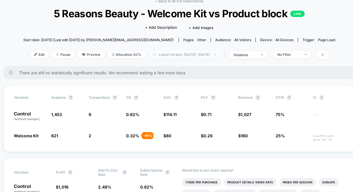
click at [190, 55] on span "Latest Version: [DATE] - [DATE]" at bounding box center [184, 55] width 72 height 8
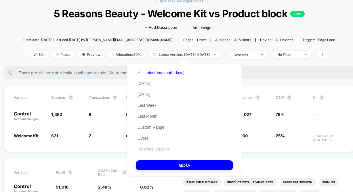
click at [156, 148] on button "Previous Versions" at bounding box center [154, 148] width 36 height 5
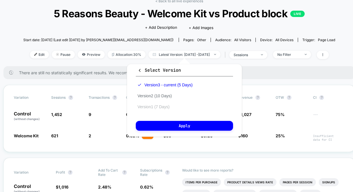
click at [160, 104] on button "Version 1 (7 Days)" at bounding box center [153, 106] width 35 height 5
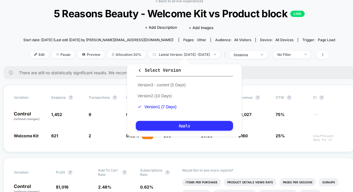
click at [169, 125] on button "Apply" at bounding box center [184, 126] width 97 height 10
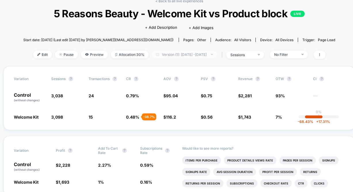
click at [175, 54] on span "Version (1): Aug 25, 2025 - Aug 31, 2025" at bounding box center [185, 55] width 66 height 8
select select "*"
select select "****"
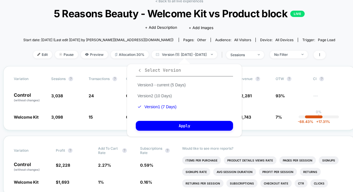
click at [157, 70] on span "Select Version" at bounding box center [159, 70] width 43 height 6
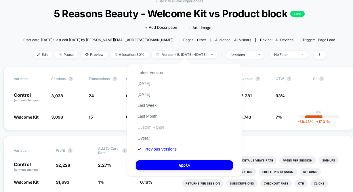
click at [155, 127] on button "Custom Range" at bounding box center [151, 127] width 30 height 5
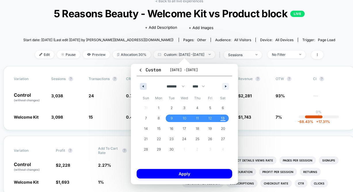
click at [145, 83] on button "button" at bounding box center [143, 86] width 7 height 7
select select "*"
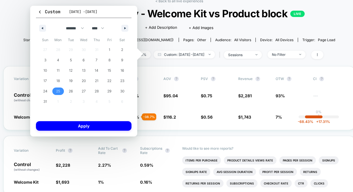
click at [57, 89] on span "25" at bounding box center [58, 91] width 4 height 10
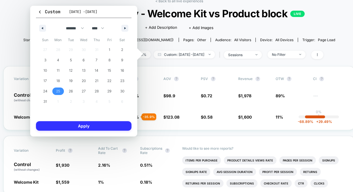
click at [77, 124] on button "Apply" at bounding box center [84, 125] width 96 height 9
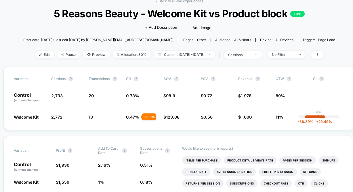
scroll to position [31, 0]
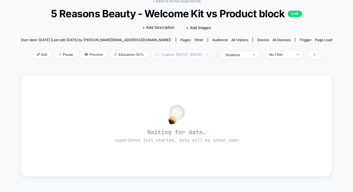
click at [167, 53] on span "Custom: Aug 25, 2025 - Aug 25, 2025" at bounding box center [181, 55] width 61 height 8
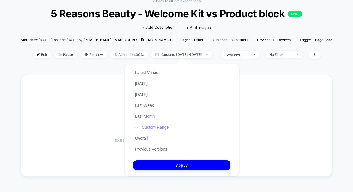
click at [155, 127] on button "Custom Range" at bounding box center [151, 127] width 37 height 5
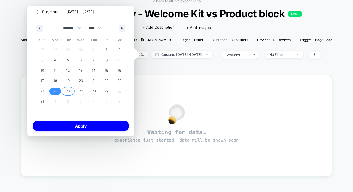
click at [69, 87] on span "26" at bounding box center [68, 91] width 4 height 10
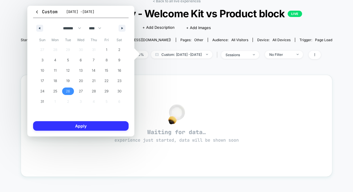
click at [69, 127] on button "Apply" at bounding box center [81, 125] width 96 height 9
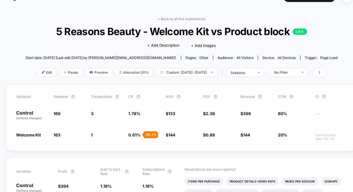
scroll to position [7, 0]
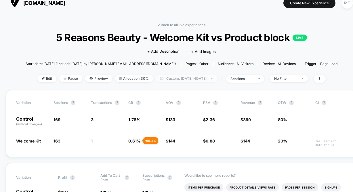
click at [182, 79] on span "Custom: [DATE] - [DATE]" at bounding box center [186, 79] width 61 height 8
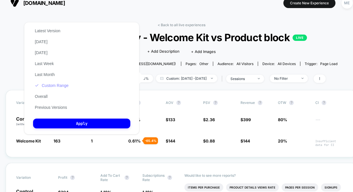
click at [58, 86] on button "Custom Range" at bounding box center [51, 85] width 37 height 5
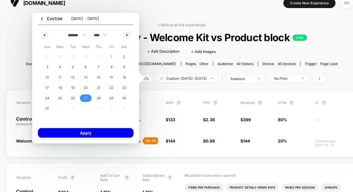
click at [85, 98] on span "27" at bounding box center [86, 98] width 4 height 10
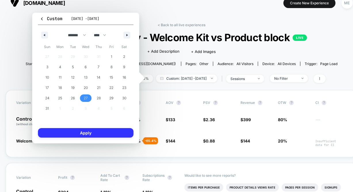
click at [94, 134] on button "Apply" at bounding box center [86, 132] width 96 height 9
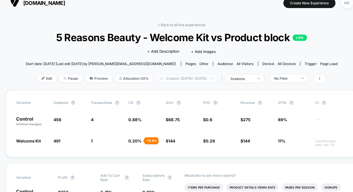
click at [172, 77] on span "Custom: [DATE] - [DATE]" at bounding box center [186, 79] width 61 height 8
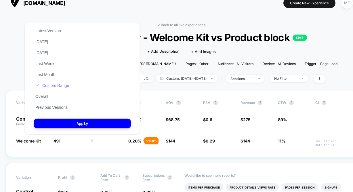
click at [57, 86] on button "Custom Range" at bounding box center [52, 85] width 37 height 5
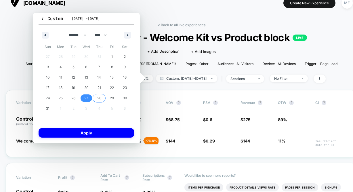
click at [99, 98] on span "28" at bounding box center [99, 98] width 4 height 10
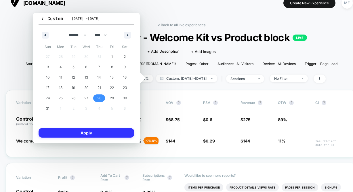
click at [93, 134] on button "Apply" at bounding box center [87, 132] width 96 height 9
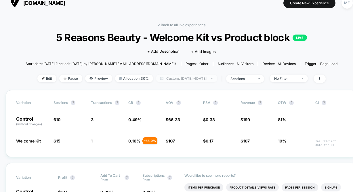
click at [176, 79] on span "Custom: [DATE] - [DATE]" at bounding box center [186, 79] width 61 height 8
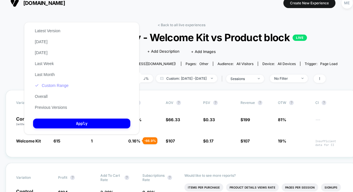
click at [52, 83] on button "Custom Range" at bounding box center [51, 85] width 37 height 5
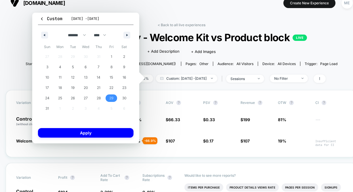
click at [114, 99] on span "29" at bounding box center [111, 97] width 13 height 7
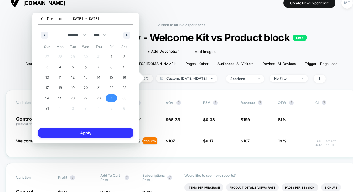
click at [108, 132] on button "Apply" at bounding box center [86, 132] width 96 height 9
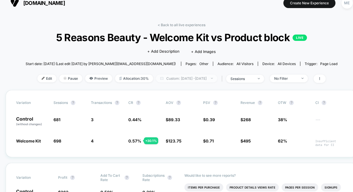
click at [189, 79] on span "Custom: [DATE] - [DATE]" at bounding box center [186, 79] width 61 height 8
select select "*"
select select "****"
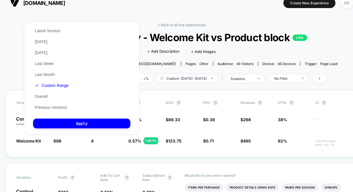
click at [50, 88] on div "Latest Version [DATE] [DATE] Last Week Last Month Custom Range Overall Previous…" at bounding box center [51, 68] width 37 height 87
click at [52, 86] on button "Custom Range" at bounding box center [51, 85] width 37 height 5
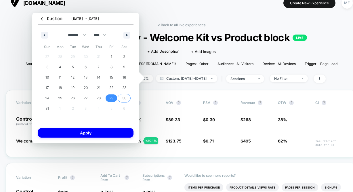
click at [120, 98] on span "30" at bounding box center [124, 97] width 13 height 7
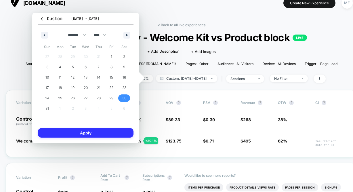
click at [98, 134] on button "Apply" at bounding box center [86, 132] width 96 height 9
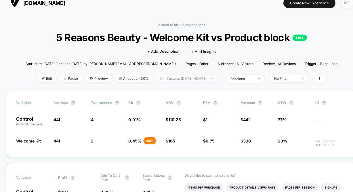
click at [183, 79] on span "Custom: [DATE] - [DATE]" at bounding box center [186, 79] width 61 height 8
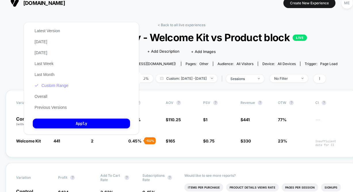
click at [47, 84] on button "Custom Range" at bounding box center [51, 85] width 37 height 5
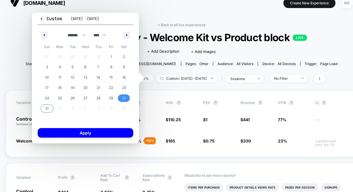
click at [48, 109] on span "31" at bounding box center [46, 108] width 3 height 10
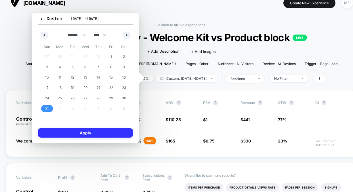
click at [81, 137] on button "Apply" at bounding box center [86, 132] width 96 height 9
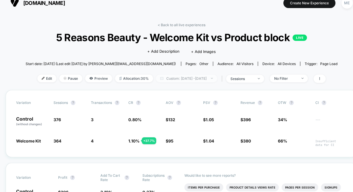
click at [176, 78] on span "Custom: [DATE] - [DATE]" at bounding box center [186, 79] width 61 height 8
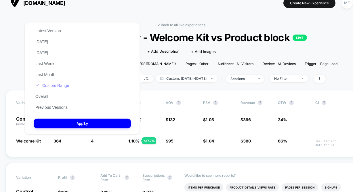
click at [60, 85] on button "Custom Range" at bounding box center [52, 85] width 37 height 5
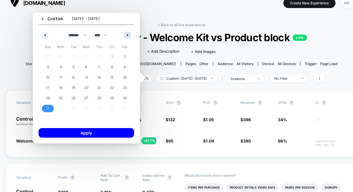
click at [127, 35] on icon "button" at bounding box center [128, 35] width 3 height 2
select select "*"
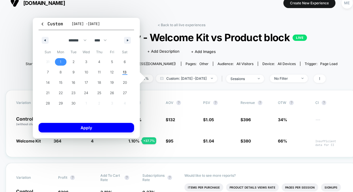
click at [61, 58] on span "1" at bounding box center [60, 62] width 1 height 10
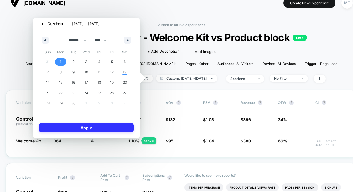
click at [79, 126] on button "Apply" at bounding box center [87, 127] width 96 height 9
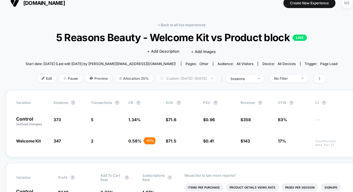
click at [169, 77] on span "Custom: [DATE] - [DATE]" at bounding box center [186, 79] width 61 height 8
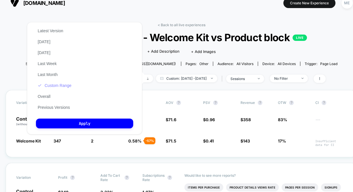
click at [60, 85] on button "Custom Range" at bounding box center [54, 85] width 37 height 5
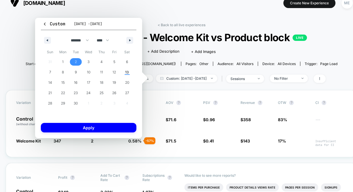
click at [78, 61] on span "2" at bounding box center [75, 61] width 13 height 7
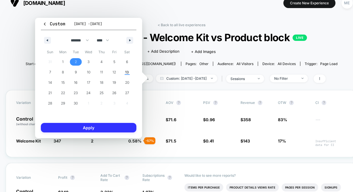
click at [87, 125] on button "Apply" at bounding box center [89, 127] width 96 height 9
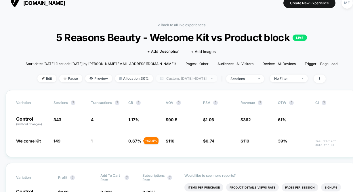
click at [187, 81] on span "Custom: [DATE] - [DATE]" at bounding box center [186, 79] width 61 height 8
select select "*"
select select "****"
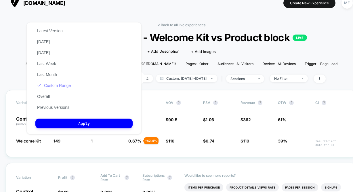
click at [49, 85] on button "Custom Range" at bounding box center [53, 85] width 37 height 5
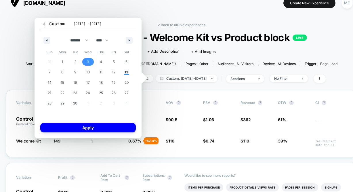
click at [89, 63] on span "3" at bounding box center [88, 61] width 13 height 7
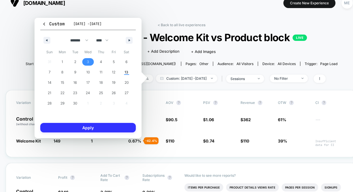
click at [87, 124] on button "Apply" at bounding box center [88, 127] width 96 height 9
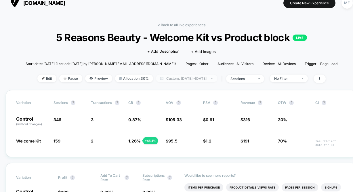
click at [205, 78] on span "Custom: [DATE] - [DATE]" at bounding box center [186, 79] width 61 height 8
select select "*"
select select "****"
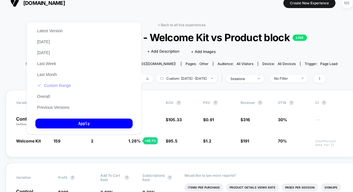
click at [60, 86] on button "Custom Range" at bounding box center [53, 85] width 37 height 5
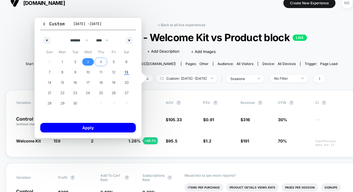
click at [100, 63] on span "4" at bounding box center [101, 62] width 2 height 10
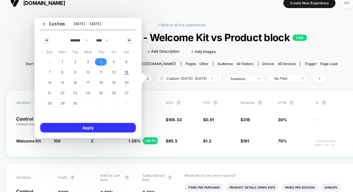
click at [93, 128] on button "Apply" at bounding box center [88, 127] width 96 height 9
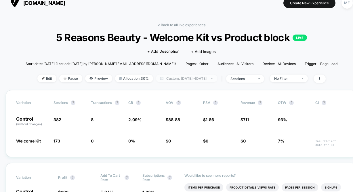
click at [181, 79] on span "Custom: [DATE] - [DATE]" at bounding box center [186, 79] width 61 height 8
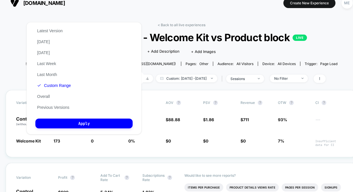
click at [57, 89] on div "Latest Version [DATE] [DATE] Last Week Last Month Custom Range Overall Previous…" at bounding box center [53, 68] width 37 height 87
click at [57, 85] on button "Custom Range" at bounding box center [53, 85] width 37 height 5
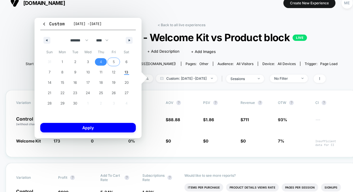
click at [110, 63] on span "5" at bounding box center [113, 61] width 13 height 7
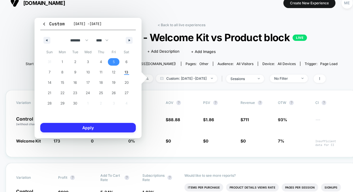
click at [94, 126] on button "Apply" at bounding box center [88, 127] width 96 height 9
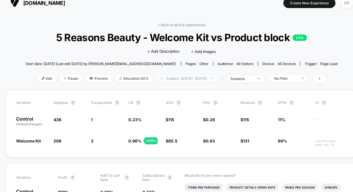
click at [190, 77] on span "Custom: [DATE] - [DATE]" at bounding box center [186, 79] width 61 height 8
select select "*"
select select "****"
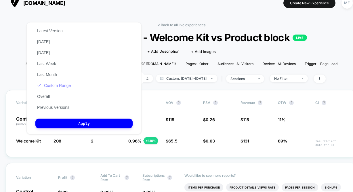
click at [59, 87] on button "Custom Range" at bounding box center [53, 85] width 37 height 5
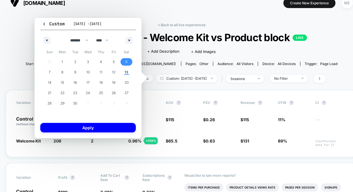
click at [124, 61] on span "6" at bounding box center [126, 61] width 13 height 7
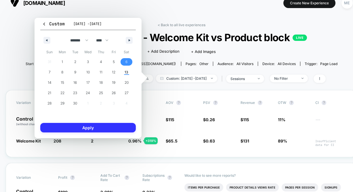
click at [104, 126] on button "Apply" at bounding box center [88, 127] width 96 height 9
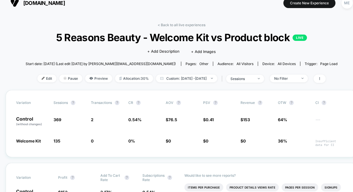
click at [188, 74] on div "< Back to all live experiences 5 Reasons Beauty - Welcome Kit vs Product block …" at bounding box center [182, 56] width 312 height 67
click at [188, 76] on span "Custom: [DATE] - [DATE]" at bounding box center [186, 79] width 61 height 8
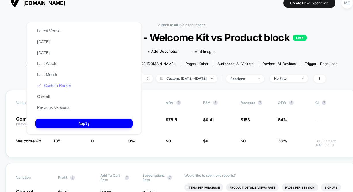
click at [64, 84] on button "Custom Range" at bounding box center [53, 85] width 37 height 5
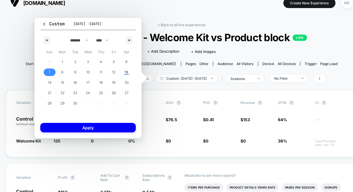
click at [50, 73] on span "7" at bounding box center [50, 72] width 2 height 10
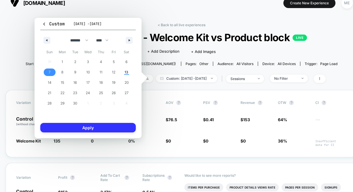
click at [87, 129] on button "Apply" at bounding box center [88, 127] width 96 height 9
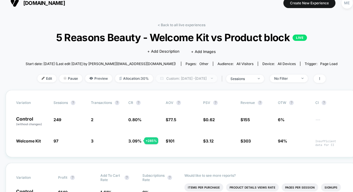
click at [191, 77] on span "Custom: [DATE] - [DATE]" at bounding box center [186, 79] width 61 height 8
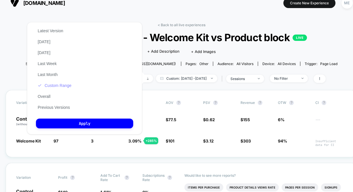
click at [58, 85] on button "Custom Range" at bounding box center [54, 85] width 37 height 5
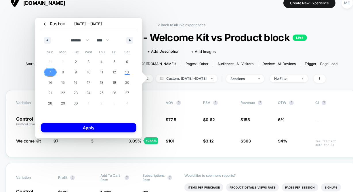
click at [64, 74] on span "8" at bounding box center [63, 71] width 13 height 7
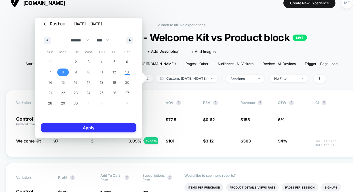
click at [79, 125] on button "Apply" at bounding box center [89, 127] width 96 height 9
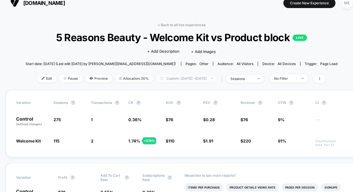
click at [187, 77] on span "Custom: [DATE] - [DATE]" at bounding box center [186, 79] width 61 height 8
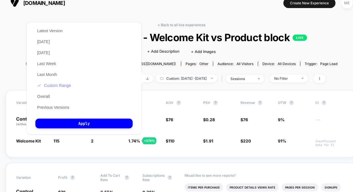
click at [59, 86] on button "Custom Range" at bounding box center [53, 85] width 37 height 5
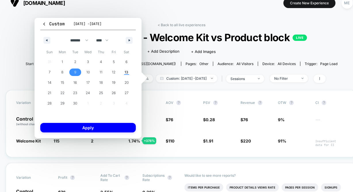
click at [73, 74] on span "9" at bounding box center [75, 71] width 13 height 7
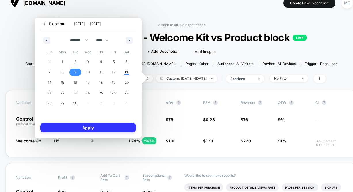
click at [77, 129] on button "Apply" at bounding box center [88, 127] width 96 height 9
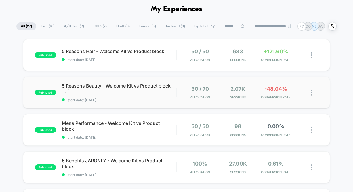
scroll to position [33, 0]
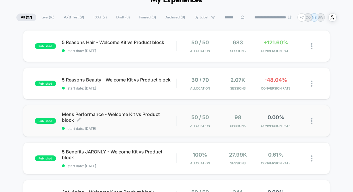
click at [140, 115] on span "Mens Performance - Welcome Kit vs Product block Click to edit experience details" at bounding box center [119, 117] width 114 height 12
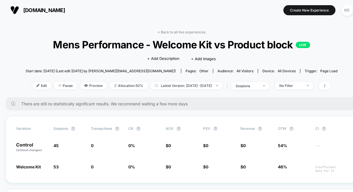
click at [172, 91] on div "< Back to all live experiences Mens Performance - Welcome Kit vs Product block …" at bounding box center [182, 63] width 312 height 67
click at [177, 85] on span "Latest Version: [DATE] - [DATE]" at bounding box center [186, 86] width 72 height 8
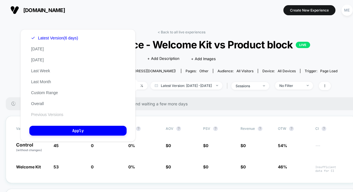
click at [52, 114] on button "Previous Versions" at bounding box center [47, 114] width 36 height 5
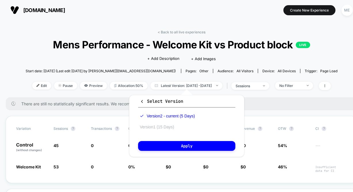
click at [167, 127] on button "Version 1 (15 Days)" at bounding box center [157, 126] width 38 height 5
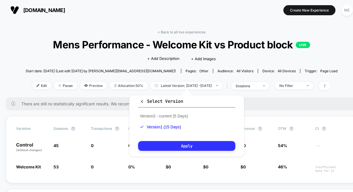
click at [168, 144] on button "Apply" at bounding box center [186, 146] width 97 height 10
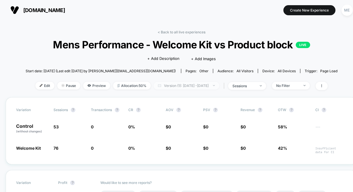
click at [172, 85] on span "Version (1): Aug 25, 2025 - Sep 8, 2025" at bounding box center [187, 86] width 66 height 8
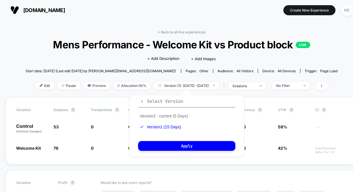
click at [157, 102] on span "Select Version" at bounding box center [161, 101] width 43 height 6
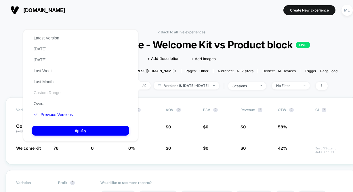
click at [49, 92] on button "Custom Range" at bounding box center [47, 92] width 30 height 5
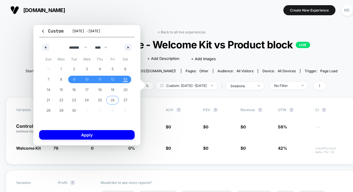
click at [112, 102] on span "26" at bounding box center [112, 100] width 4 height 10
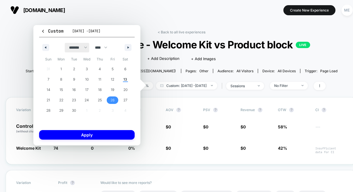
click at [68, 51] on select "******* ******** ***** ***** *** **** **** ****** ********* ******* ******** **…" at bounding box center [77, 47] width 24 height 9
select select "*"
click at [65, 43] on select "******* ******** ***** ***** *** **** **** ****** ********* ******* ******** **…" at bounding box center [77, 47] width 24 height 9
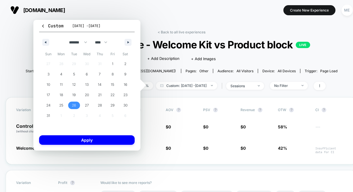
click at [72, 102] on span "26" at bounding box center [74, 105] width 4 height 10
click at [72, 103] on span "26" at bounding box center [74, 105] width 13 height 7
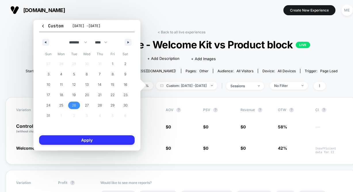
click at [76, 139] on button "Apply" at bounding box center [87, 139] width 96 height 9
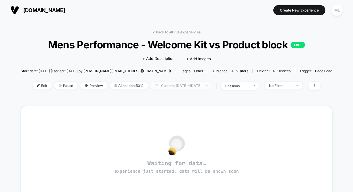
click at [172, 87] on span "Custom: [DATE] - [DATE]" at bounding box center [181, 86] width 61 height 8
select select "*"
select select "****"
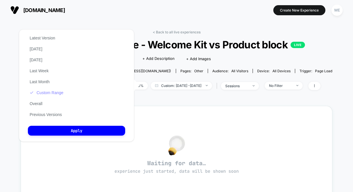
click at [51, 93] on button "Custom Range" at bounding box center [46, 92] width 37 height 5
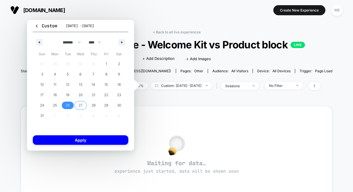
click at [76, 105] on span "27" at bounding box center [80, 105] width 13 height 7
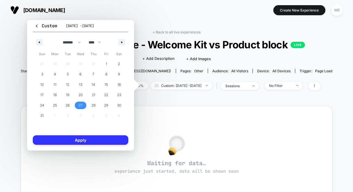
click at [86, 139] on button "Apply" at bounding box center [81, 139] width 96 height 9
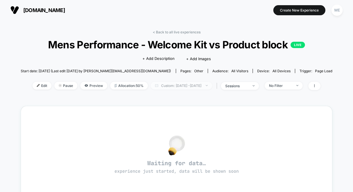
click at [178, 87] on span "Custom: [DATE] - [DATE]" at bounding box center [181, 86] width 61 height 8
select select "*"
select select "****"
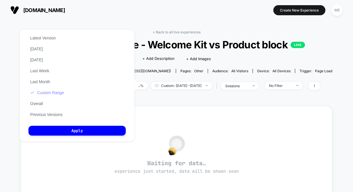
click at [56, 91] on button "Custom Range" at bounding box center [46, 92] width 37 height 5
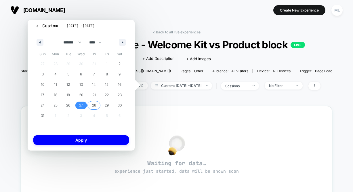
click at [97, 104] on span "28" at bounding box center [93, 105] width 13 height 7
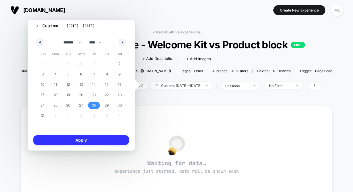
click at [91, 137] on button "Apply" at bounding box center [81, 139] width 96 height 9
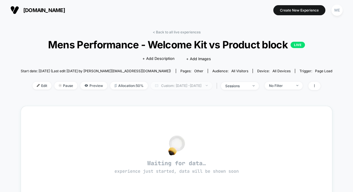
click at [176, 86] on span "Custom: [DATE] - [DATE]" at bounding box center [181, 86] width 61 height 8
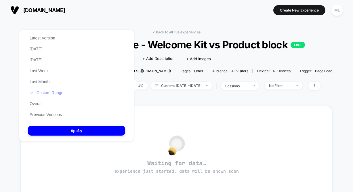
click at [53, 91] on button "Custom Range" at bounding box center [46, 92] width 37 height 5
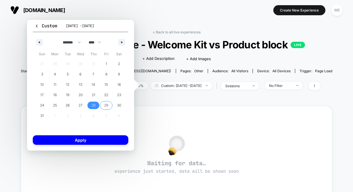
click at [105, 109] on span "29" at bounding box center [106, 105] width 4 height 10
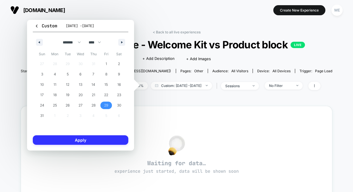
click at [96, 135] on button "Apply" at bounding box center [81, 139] width 96 height 9
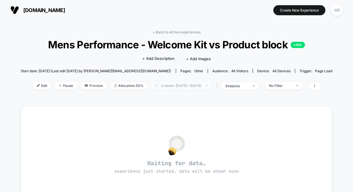
click at [175, 85] on span "Custom: [DATE] - [DATE]" at bounding box center [181, 86] width 61 height 8
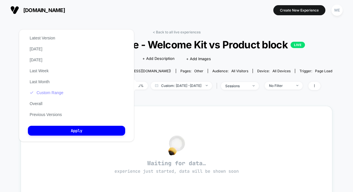
click at [54, 92] on button "Custom Range" at bounding box center [46, 92] width 37 height 5
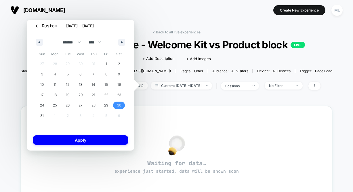
click at [119, 106] on span "30" at bounding box center [119, 105] width 4 height 10
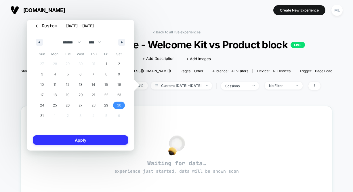
click at [98, 140] on button "Apply" at bounding box center [81, 139] width 96 height 9
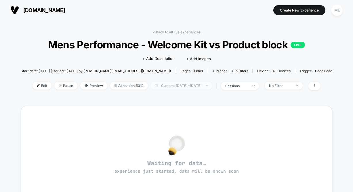
click at [170, 83] on span "Custom: [DATE] - [DATE]" at bounding box center [181, 86] width 61 height 8
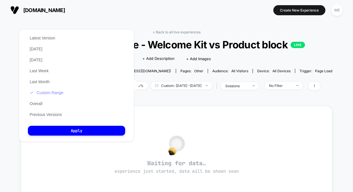
click at [41, 90] on button "Custom Range" at bounding box center [46, 92] width 37 height 5
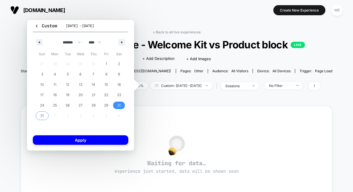
click at [37, 118] on span "31" at bounding box center [42, 115] width 13 height 7
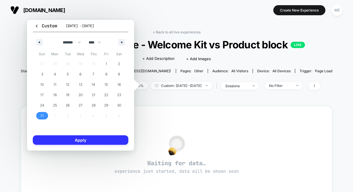
click at [60, 142] on button "Apply" at bounding box center [81, 139] width 96 height 9
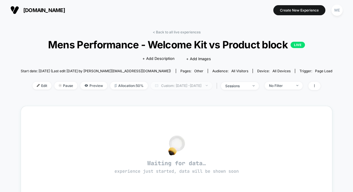
click at [167, 86] on span "Custom: [DATE] - [DATE]" at bounding box center [181, 86] width 61 height 8
select select "*"
select select "****"
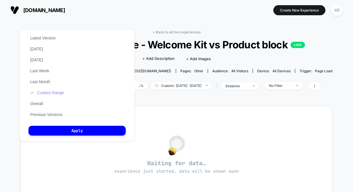
click at [48, 92] on button "Custom Range" at bounding box center [46, 92] width 37 height 5
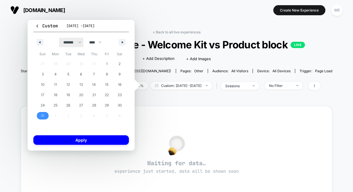
click at [80, 42] on select "******* ******** ***** ***** *** **** **** ****** ********* ******* ******** **…" at bounding box center [71, 42] width 24 height 9
select select "*"
click at [59, 38] on select "******* ******** ***** ***** *** **** **** ****** ********* ******* ******** **…" at bounding box center [71, 42] width 24 height 9
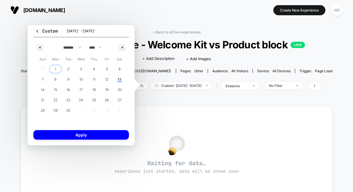
click at [58, 68] on span "1" at bounding box center [55, 68] width 13 height 7
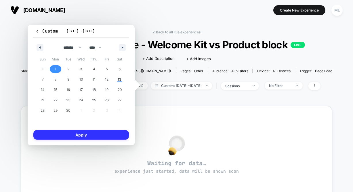
click at [82, 133] on button "Apply" at bounding box center [81, 134] width 96 height 9
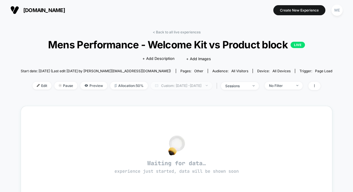
click at [165, 86] on span "Custom: [DATE] - [DATE]" at bounding box center [181, 86] width 61 height 8
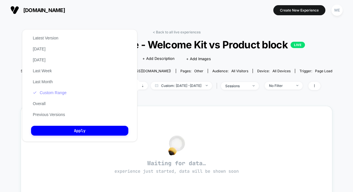
click at [50, 94] on button "Custom Range" at bounding box center [49, 92] width 37 height 5
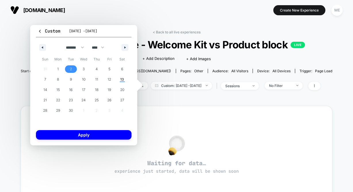
click at [73, 68] on span "2" at bounding box center [70, 68] width 13 height 7
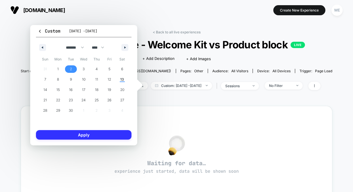
click at [73, 132] on button "Apply" at bounding box center [84, 134] width 96 height 9
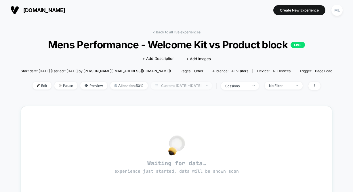
click at [162, 84] on span "Custom: [DATE] - [DATE]" at bounding box center [181, 86] width 61 height 8
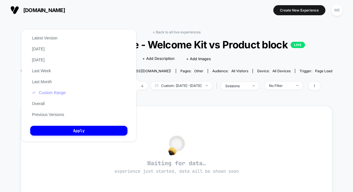
click at [54, 91] on button "Custom Range" at bounding box center [48, 92] width 37 height 5
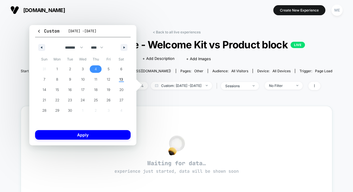
click at [92, 72] on span "4" at bounding box center [95, 68] width 13 height 7
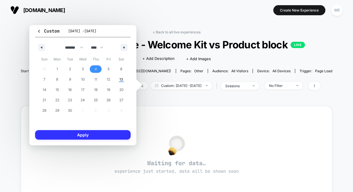
click at [83, 131] on button "Apply" at bounding box center [83, 134] width 96 height 9
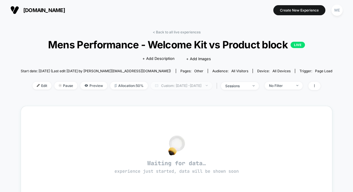
click at [161, 88] on span "Custom: [DATE] - [DATE]" at bounding box center [181, 86] width 61 height 8
select select "*"
select select "****"
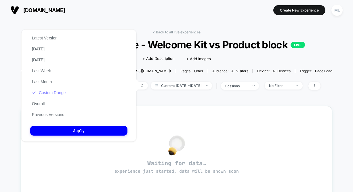
click at [56, 93] on button "Custom Range" at bounding box center [48, 92] width 37 height 5
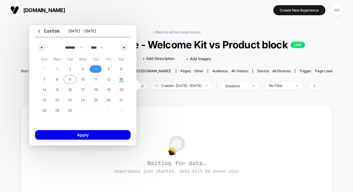
click at [66, 79] on span "9" at bounding box center [70, 79] width 13 height 7
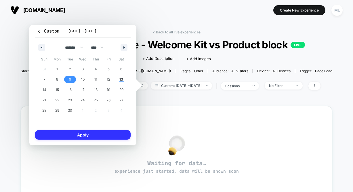
click at [77, 133] on button "Apply" at bounding box center [83, 134] width 96 height 9
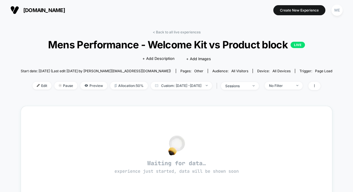
click at [34, 11] on span "[DOMAIN_NAME]" at bounding box center [44, 10] width 42 height 6
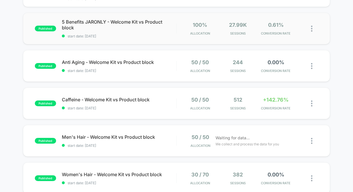
scroll to position [171, 0]
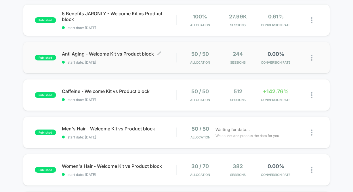
click at [126, 58] on div "Anti Aging - Welcome Kit vs Product block Click to edit experience details Clic…" at bounding box center [119, 58] width 114 height 14
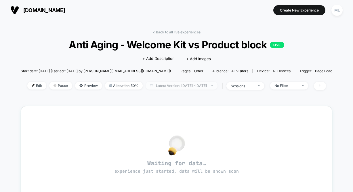
click at [172, 86] on span "Latest Version: [DATE] - [DATE]" at bounding box center [182, 86] width 72 height 8
select select "*"
select select "****"
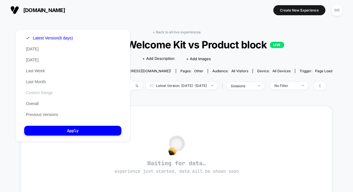
click at [38, 92] on button "Custom Range" at bounding box center [39, 92] width 30 height 5
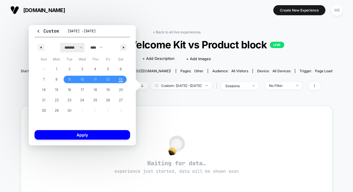
click at [68, 47] on select "******* ******** ***** ***** *** **** **** ****** ********* ******* ******** **…" at bounding box center [72, 47] width 24 height 9
select select "*"
click at [60, 43] on select "******* ******** ***** ***** *** **** **** ****** ********* ******* ******** **…" at bounding box center [72, 47] width 24 height 9
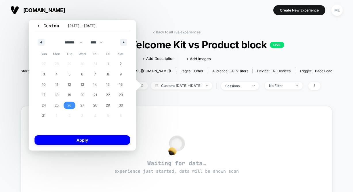
click at [72, 105] on span "26" at bounding box center [69, 105] width 13 height 7
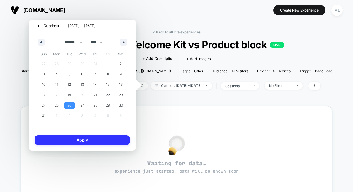
click at [79, 139] on button "Apply" at bounding box center [83, 139] width 96 height 9
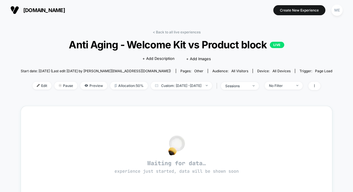
click at [36, 11] on span "[DOMAIN_NAME]" at bounding box center [44, 10] width 42 height 6
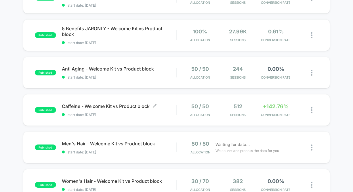
scroll to position [159, 0]
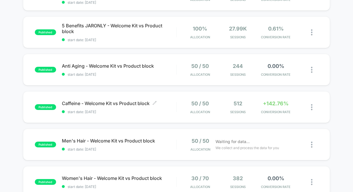
click at [100, 113] on span "start date: [DATE]" at bounding box center [119, 112] width 114 height 4
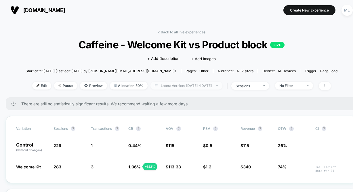
click at [163, 85] on span "Latest Version: [DATE] - [DATE]" at bounding box center [186, 86] width 72 height 8
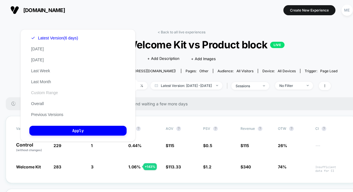
click at [45, 92] on button "Custom Range" at bounding box center [44, 92] width 30 height 5
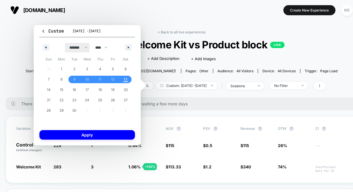
click at [75, 51] on select "******* ******** ***** ***** *** **** **** ****** ********* ******* ******** **…" at bounding box center [77, 47] width 24 height 9
select select "*"
click at [65, 43] on select "******* ******** ***** ***** *** **** **** ****** ********* ******* ******** **…" at bounding box center [77, 47] width 24 height 9
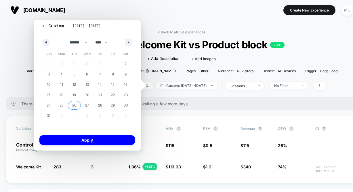
click at [76, 104] on span "26" at bounding box center [74, 105] width 4 height 10
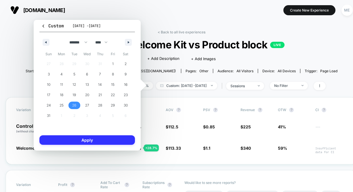
click at [92, 137] on button "Apply" at bounding box center [87, 139] width 96 height 9
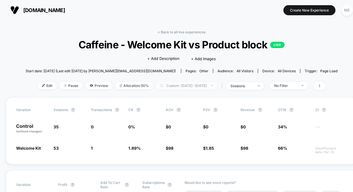
click at [176, 83] on span "Custom: [DATE] - [DATE]" at bounding box center [186, 86] width 61 height 8
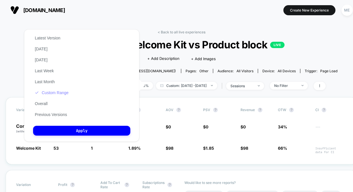
click at [56, 91] on button "Custom Range" at bounding box center [51, 92] width 37 height 5
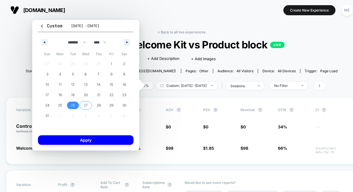
click at [88, 106] on span "27" at bounding box center [85, 105] width 13 height 7
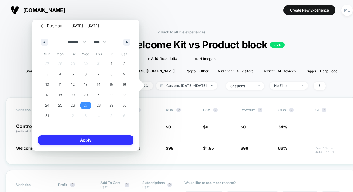
click at [94, 142] on button "Apply" at bounding box center [86, 139] width 96 height 9
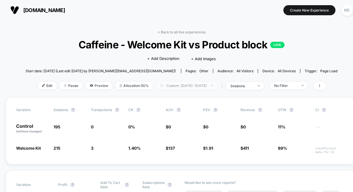
click at [178, 85] on span "Custom: [DATE] - [DATE]" at bounding box center [186, 86] width 61 height 8
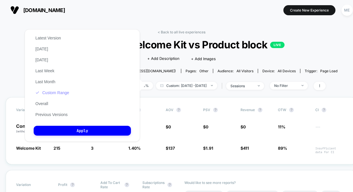
click at [58, 92] on button "Custom Range" at bounding box center [52, 92] width 37 height 5
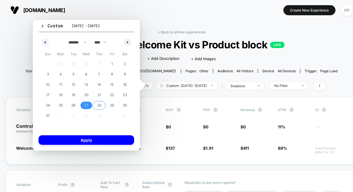
click at [102, 106] on span "28" at bounding box center [99, 105] width 13 height 7
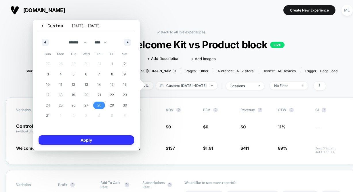
click at [101, 140] on button "Apply" at bounding box center [87, 139] width 96 height 9
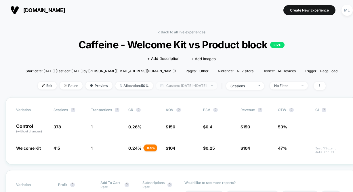
click at [179, 86] on span "Custom: [DATE] - [DATE]" at bounding box center [186, 86] width 61 height 8
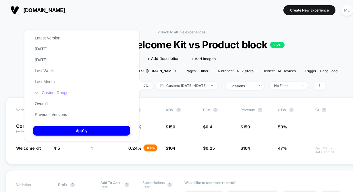
click at [46, 92] on button "Custom Range" at bounding box center [51, 92] width 37 height 5
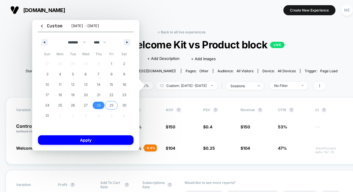
click at [112, 107] on span "29" at bounding box center [111, 105] width 4 height 10
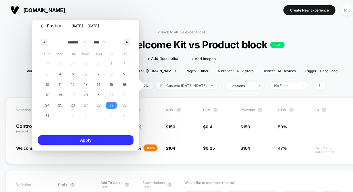
click at [103, 142] on button "Apply" at bounding box center [86, 139] width 96 height 9
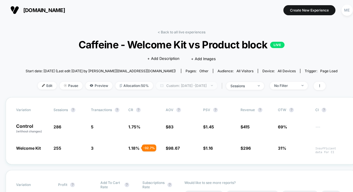
click at [185, 83] on span "Custom: [DATE] - [DATE]" at bounding box center [186, 86] width 61 height 8
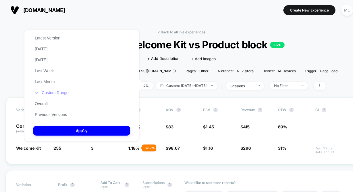
click at [56, 91] on button "Custom Range" at bounding box center [51, 92] width 37 height 5
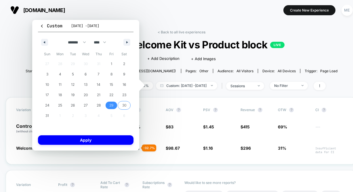
click at [126, 111] on div "27 28 29 30 31 1 2 3 4 5 6 7 8 9 10 11 12 13 14 15 16 17 18 19 20 21 22 23 24 2…" at bounding box center [86, 90] width 90 height 62
click at [125, 106] on span "30" at bounding box center [124, 105] width 4 height 10
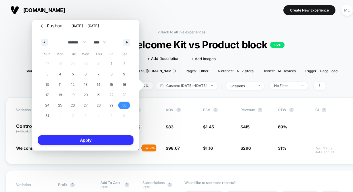
click at [107, 141] on button "Apply" at bounding box center [86, 139] width 96 height 9
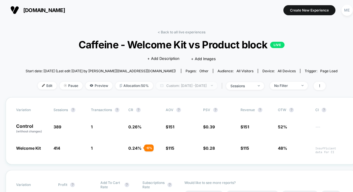
click at [172, 83] on span "Custom: [DATE] - [DATE]" at bounding box center [186, 86] width 61 height 8
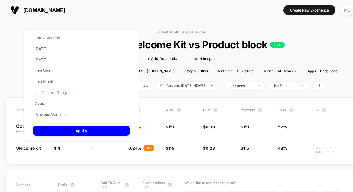
click at [53, 93] on button "Custom Range" at bounding box center [51, 92] width 37 height 5
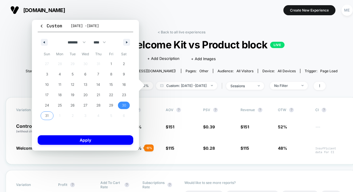
click at [48, 114] on span "31" at bounding box center [46, 115] width 3 height 10
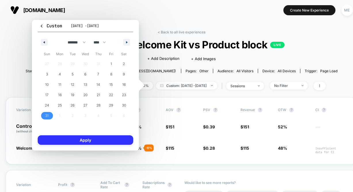
click at [81, 139] on button "Apply" at bounding box center [86, 139] width 96 height 9
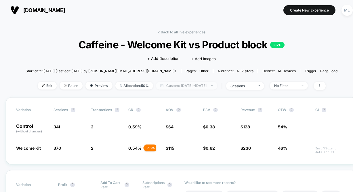
click at [186, 84] on span "Custom: [DATE] - [DATE]" at bounding box center [186, 86] width 61 height 8
select select "*"
select select "****"
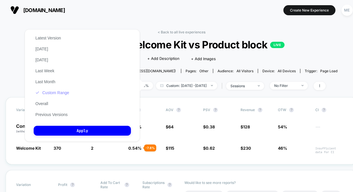
click at [59, 92] on button "Custom Range" at bounding box center [52, 92] width 37 height 5
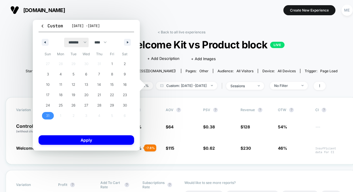
click at [68, 42] on select "******* ******** ***** ***** *** **** **** ****** ********* ******* ******** **…" at bounding box center [76, 42] width 24 height 9
select select "*"
click at [64, 38] on select "******* ******** ***** ***** *** **** **** ****** ********* ******* ******** **…" at bounding box center [76, 42] width 24 height 9
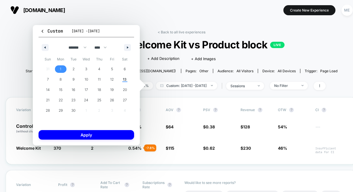
click at [62, 68] on span "1" at bounding box center [60, 68] width 13 height 7
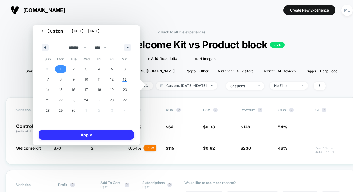
click at [76, 132] on button "Apply" at bounding box center [87, 134] width 96 height 9
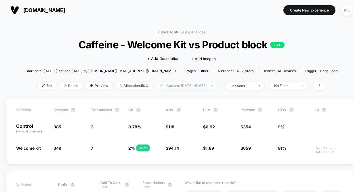
click at [169, 84] on span "Custom: [DATE] - [DATE]" at bounding box center [186, 86] width 61 height 8
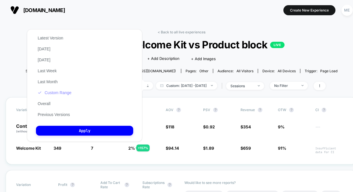
click at [60, 91] on button "Custom Range" at bounding box center [54, 92] width 37 height 5
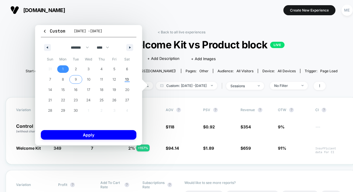
click at [76, 71] on span "2" at bounding box center [76, 69] width 2 height 10
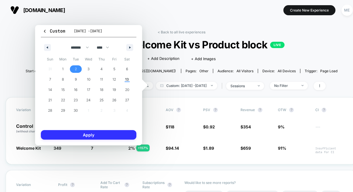
click at [75, 133] on button "Apply" at bounding box center [89, 134] width 96 height 9
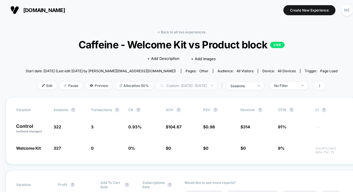
click at [163, 85] on span "Custom: [DATE] - [DATE]" at bounding box center [186, 86] width 61 height 8
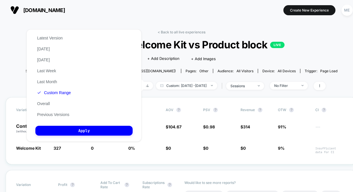
click at [60, 89] on div "Latest Version [DATE] [DATE] Last Week Last Month Custom Range Overall Previous…" at bounding box center [53, 76] width 37 height 87
click at [62, 95] on button "Custom Range" at bounding box center [53, 92] width 37 height 5
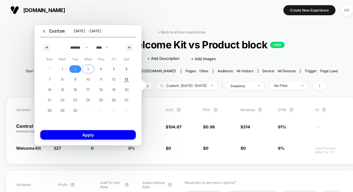
click at [87, 68] on span "3" at bounding box center [88, 69] width 2 height 10
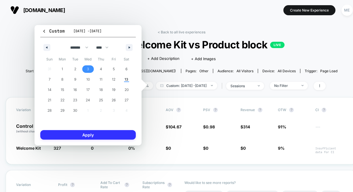
click at [89, 132] on button "Apply" at bounding box center [88, 134] width 96 height 9
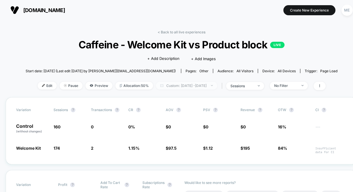
click at [178, 85] on span "Custom: [DATE] - [DATE]" at bounding box center [186, 86] width 61 height 8
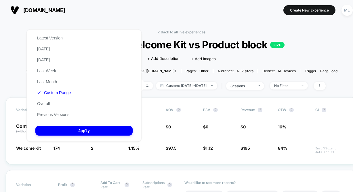
click at [58, 89] on div "Latest Version [DATE] [DATE] Last Week Last Month Custom Range Overall Previous…" at bounding box center [53, 76] width 37 height 87
click at [58, 90] on button "Custom Range" at bounding box center [53, 92] width 37 height 5
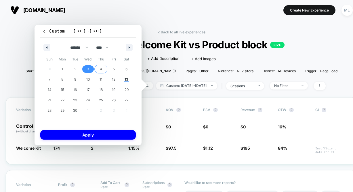
click at [96, 68] on span "4" at bounding box center [100, 68] width 13 height 7
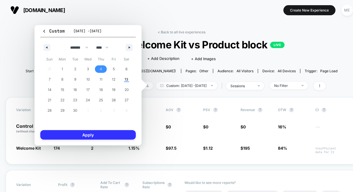
click at [94, 134] on button "Apply" at bounding box center [88, 134] width 96 height 9
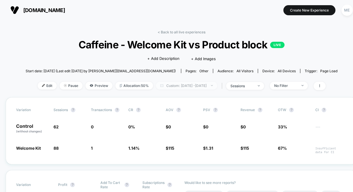
click at [189, 86] on span "Custom: [DATE] - [DATE]" at bounding box center [186, 86] width 61 height 8
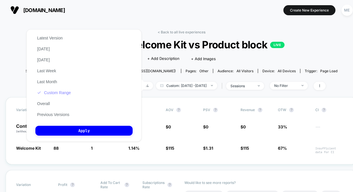
click at [59, 93] on button "Custom Range" at bounding box center [53, 92] width 37 height 5
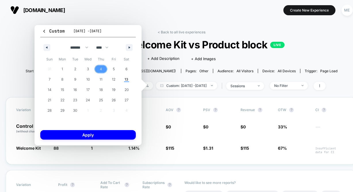
click at [112, 70] on span "5" at bounding box center [113, 68] width 13 height 7
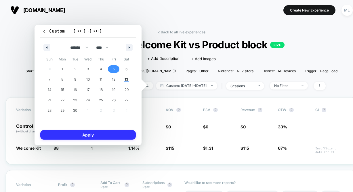
click at [94, 135] on button "Apply" at bounding box center [88, 134] width 96 height 9
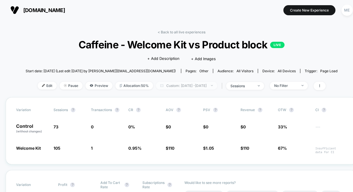
click at [181, 85] on span "Custom: [DATE] - [DATE]" at bounding box center [186, 86] width 61 height 8
select select "*"
select select "****"
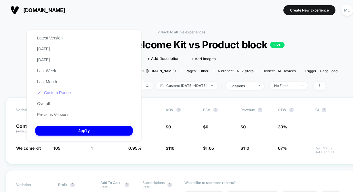
click at [59, 94] on button "Custom Range" at bounding box center [53, 92] width 37 height 5
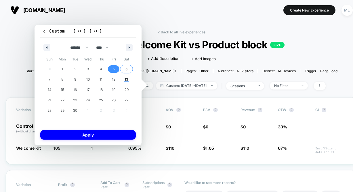
click at [122, 68] on span "6" at bounding box center [126, 68] width 13 height 7
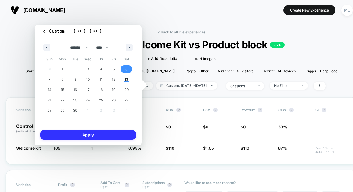
click at [109, 132] on button "Apply" at bounding box center [88, 134] width 96 height 9
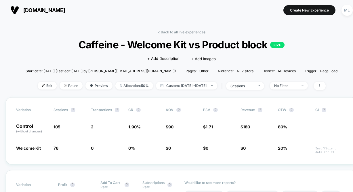
click at [197, 91] on div "< Back to all live experiences Caffeine - Welcome Kit vs Product block LIVE Cli…" at bounding box center [182, 63] width 312 height 67
click at [195, 85] on span "Custom: [DATE] - [DATE]" at bounding box center [186, 86] width 61 height 8
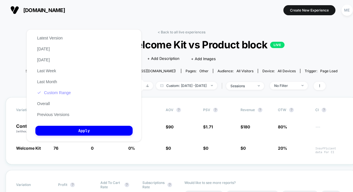
click at [55, 95] on button "Custom Range" at bounding box center [53, 92] width 37 height 5
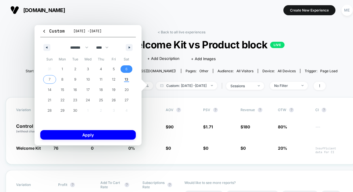
click at [49, 79] on span "7" at bounding box center [50, 79] width 2 height 10
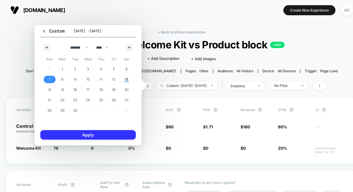
click at [76, 133] on button "Apply" at bounding box center [88, 134] width 96 height 9
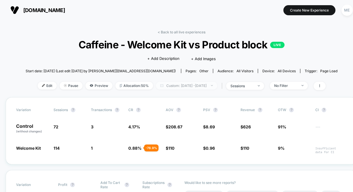
click at [201, 84] on span "Custom: [DATE] - [DATE]" at bounding box center [186, 86] width 61 height 8
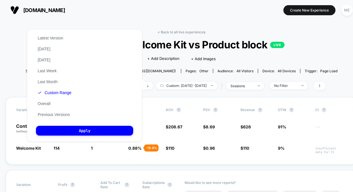
click at [48, 89] on div "Latest Version [DATE] [DATE] Last Week Last Month Custom Range Overall Previous…" at bounding box center [54, 76] width 37 height 87
click at [53, 94] on button "Custom Range" at bounding box center [54, 92] width 37 height 5
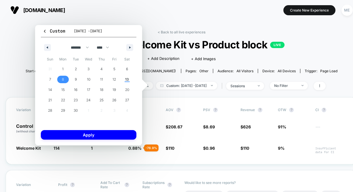
click at [62, 77] on span "8" at bounding box center [63, 79] width 2 height 10
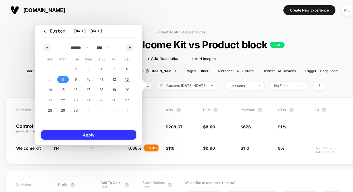
click at [75, 134] on button "Apply" at bounding box center [89, 134] width 96 height 9
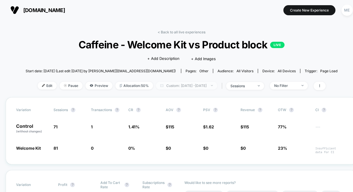
click at [193, 82] on span "Custom: [DATE] - [DATE]" at bounding box center [186, 86] width 61 height 8
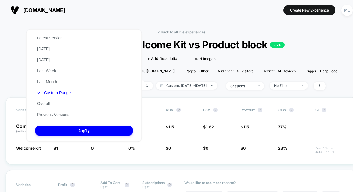
click at [56, 88] on div "Latest Version [DATE] [DATE] Last Week Last Month Custom Range Overall Previous…" at bounding box center [53, 76] width 37 height 87
click at [56, 91] on button "Custom Range" at bounding box center [53, 92] width 37 height 5
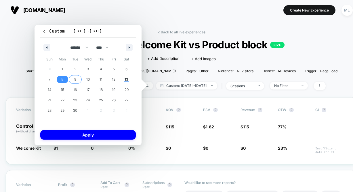
click at [72, 79] on span "9" at bounding box center [75, 79] width 13 height 7
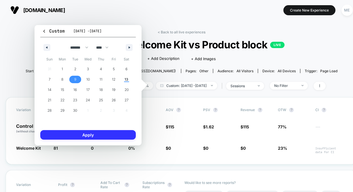
click at [77, 133] on button "Apply" at bounding box center [88, 134] width 96 height 9
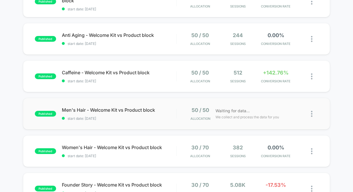
scroll to position [192, 0]
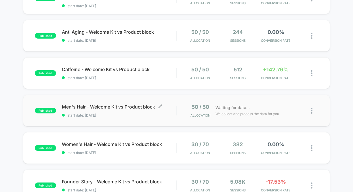
click at [135, 111] on div "Men's Hair - Welcome Kit vs Product block Click to edit experience details Clic…" at bounding box center [119, 111] width 114 height 14
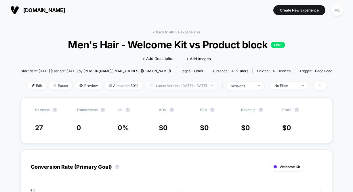
click at [155, 85] on span "Latest Version: [DATE] - [DATE]" at bounding box center [182, 86] width 72 height 8
select select "*"
select select "****"
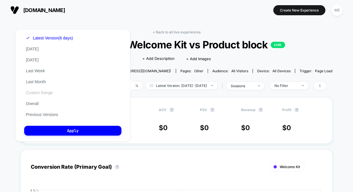
click at [40, 94] on button "Custom Range" at bounding box center [39, 92] width 30 height 5
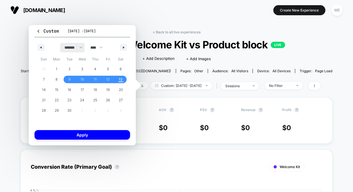
click at [72, 48] on select "******* ******** ***** ***** *** **** **** ****** ********* ******* ******** **…" at bounding box center [72, 47] width 24 height 9
select select "*"
click at [60, 43] on select "******* ******** ***** ***** *** **** **** ****** ********* ******* ******** **…" at bounding box center [72, 47] width 24 height 9
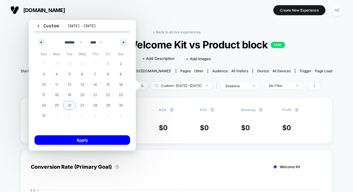
click at [72, 107] on span "26" at bounding box center [69, 105] width 13 height 7
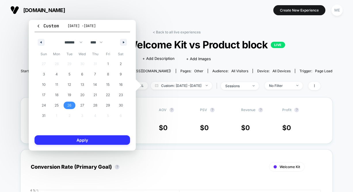
click at [85, 141] on button "Apply" at bounding box center [83, 139] width 96 height 9
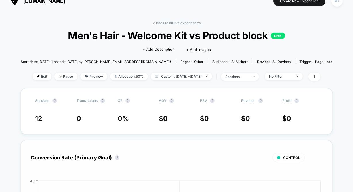
scroll to position [7, 0]
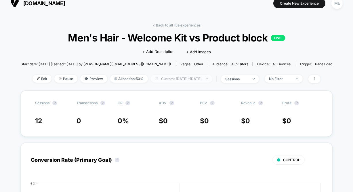
click at [161, 79] on span "Custom: [DATE] - [DATE]" at bounding box center [181, 79] width 61 height 8
select select "*"
select select "****"
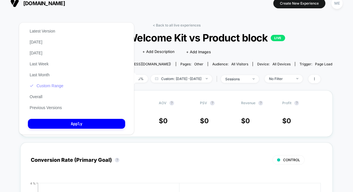
click at [52, 85] on button "Custom Range" at bounding box center [46, 85] width 37 height 5
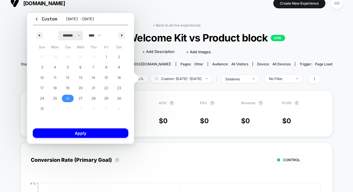
click at [67, 36] on select "******* ******** ***** ***** *** **** **** ****** ********* ******* ******** **…" at bounding box center [70, 35] width 24 height 9
select select "*"
click at [58, 31] on select "******* ******** ***** ***** *** **** **** ****** ********* ******* ******** **…" at bounding box center [70, 35] width 24 height 9
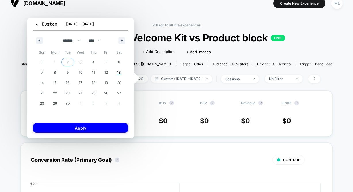
click at [67, 63] on span "2" at bounding box center [68, 62] width 2 height 10
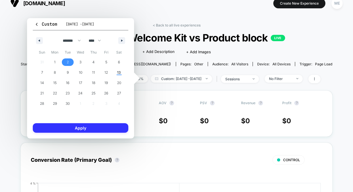
click at [78, 124] on button "Apply" at bounding box center [81, 127] width 96 height 9
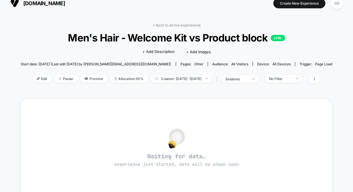
click at [29, 4] on span "[DOMAIN_NAME]" at bounding box center [44, 3] width 42 height 6
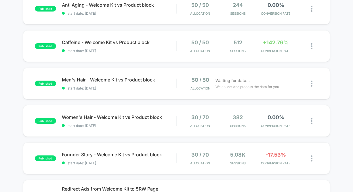
scroll to position [228, 0]
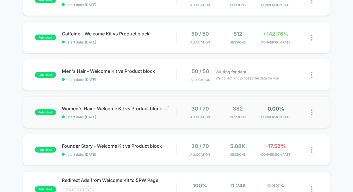
click at [128, 109] on span "Women's Hair - Welcome Kit vs Product block Click to edit experience details" at bounding box center [119, 109] width 114 height 6
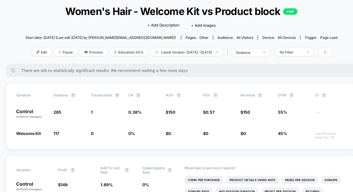
scroll to position [35, 0]
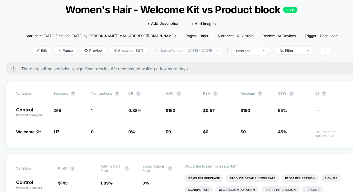
click at [167, 52] on span "Latest Version: [DATE] - [DATE]" at bounding box center [187, 51] width 72 height 8
select select "*"
select select "****"
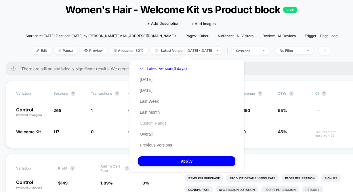
click at [153, 123] on button "Custom Range" at bounding box center [153, 123] width 30 height 5
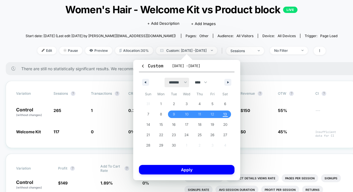
click at [172, 85] on select "******* ******** ***** ***** *** **** **** ****** ********* ******* ******** **…" at bounding box center [177, 82] width 24 height 9
select select "*"
click at [165, 78] on select "******* ******** ***** ***** *** **** **** ****** ********* ******* ******** **…" at bounding box center [177, 82] width 24 height 9
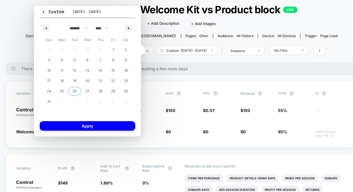
click at [73, 89] on span "26" at bounding box center [74, 91] width 4 height 10
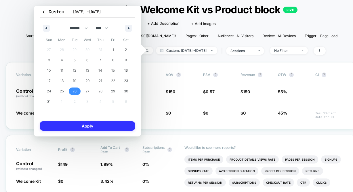
click at [85, 125] on button "Apply" at bounding box center [88, 125] width 96 height 9
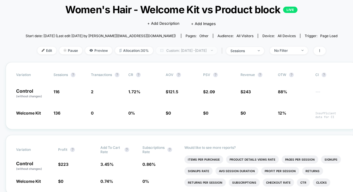
click at [173, 50] on span "Custom: [DATE] - [DATE]" at bounding box center [186, 51] width 61 height 8
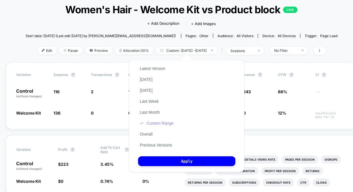
click at [151, 123] on button "Custom Range" at bounding box center [156, 123] width 37 height 5
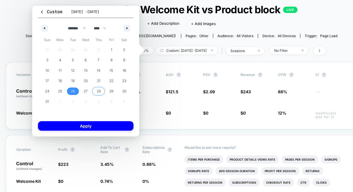
click at [93, 96] on button "28" at bounding box center [98, 91] width 13 height 10
click at [81, 91] on span "27" at bounding box center [85, 90] width 13 height 7
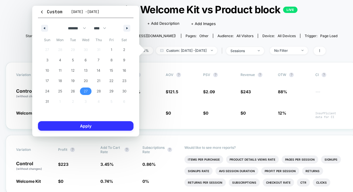
click at [87, 124] on button "Apply" at bounding box center [86, 125] width 96 height 9
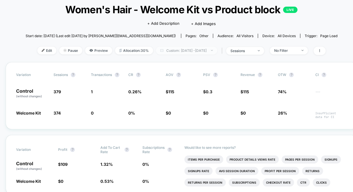
click at [182, 49] on span "Custom: [DATE] - [DATE]" at bounding box center [186, 51] width 61 height 8
select select "*"
select select "****"
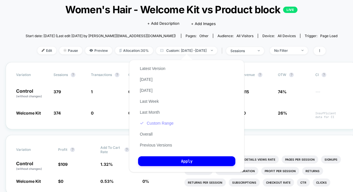
click at [154, 125] on button "Custom Range" at bounding box center [156, 123] width 37 height 5
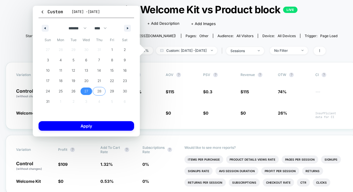
click at [100, 90] on span "28" at bounding box center [99, 91] width 4 height 10
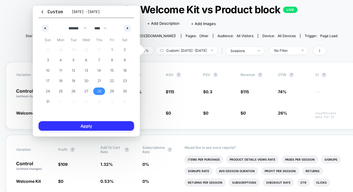
click at [91, 127] on button "Apply" at bounding box center [87, 125] width 96 height 9
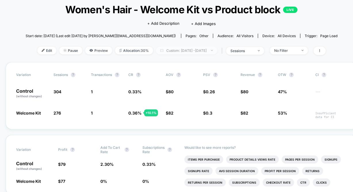
click at [175, 52] on span "Custom: [DATE] - [DATE]" at bounding box center [186, 51] width 61 height 8
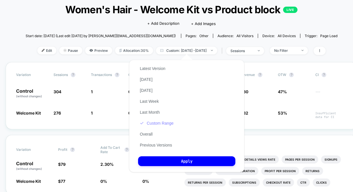
click at [152, 123] on button "Custom Range" at bounding box center [156, 123] width 37 height 5
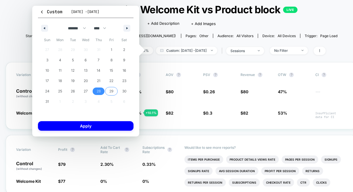
click at [108, 87] on span "29" at bounding box center [111, 90] width 13 height 7
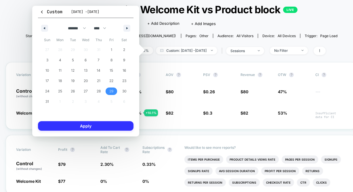
click at [103, 128] on button "Apply" at bounding box center [86, 125] width 96 height 9
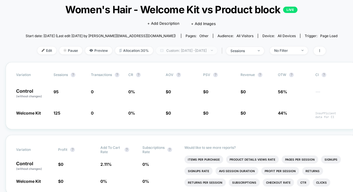
click at [172, 50] on span "Custom: [DATE] - [DATE]" at bounding box center [186, 51] width 61 height 8
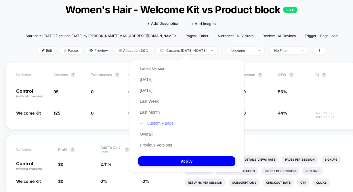
click at [155, 121] on button "Custom Range" at bounding box center [156, 123] width 37 height 5
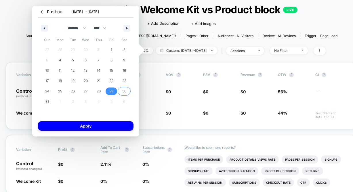
click at [122, 89] on span "30" at bounding box center [124, 91] width 4 height 10
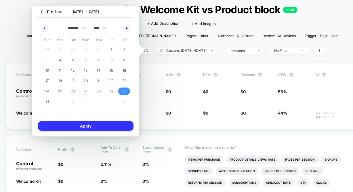
click at [101, 126] on button "Apply" at bounding box center [86, 125] width 96 height 9
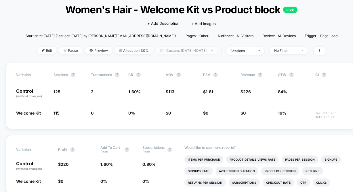
click at [182, 54] on span "Custom: [DATE] - [DATE]" at bounding box center [186, 51] width 61 height 8
select select "*"
select select "****"
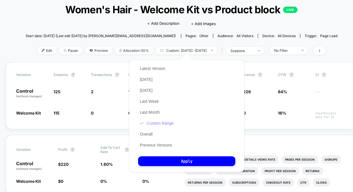
click at [153, 124] on button "Custom Range" at bounding box center [156, 123] width 37 height 5
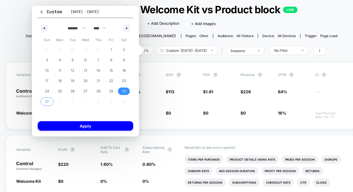
click at [47, 98] on span "31" at bounding box center [46, 101] width 3 height 10
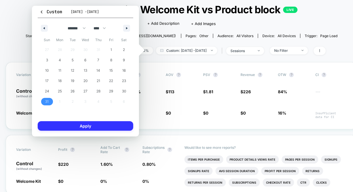
click at [65, 127] on button "Apply" at bounding box center [86, 125] width 96 height 9
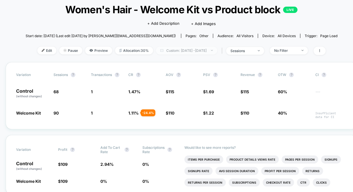
click at [188, 49] on span "Custom: [DATE] - [DATE]" at bounding box center [186, 51] width 61 height 8
select select "*"
select select "****"
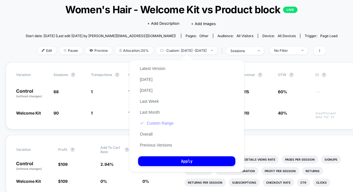
click at [163, 123] on button "Custom Range" at bounding box center [156, 123] width 37 height 5
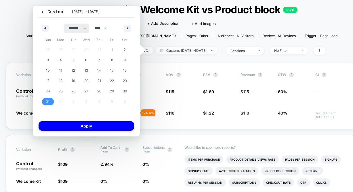
click at [71, 32] on select "******* ******** ***** ***** *** **** **** ****** ********* ******* ******** **…" at bounding box center [76, 28] width 24 height 9
select select "*"
click at [64, 24] on select "******* ******** ***** ***** *** **** **** ****** ********* ******* ******** **…" at bounding box center [76, 28] width 24 height 9
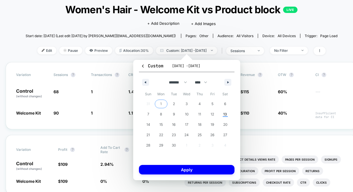
click at [160, 102] on span "1" at bounding box center [161, 103] width 13 height 7
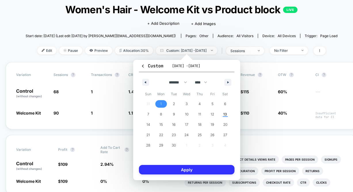
click at [183, 169] on button "Apply" at bounding box center [187, 169] width 96 height 9
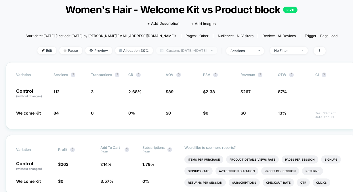
click at [182, 51] on span "Custom: [DATE] - [DATE]" at bounding box center [186, 51] width 61 height 8
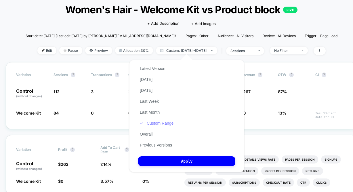
click at [155, 122] on button "Custom Range" at bounding box center [156, 123] width 37 height 5
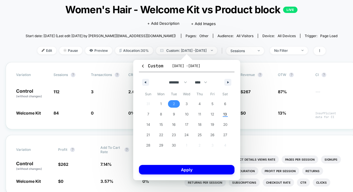
click at [170, 101] on span "2" at bounding box center [173, 103] width 13 height 7
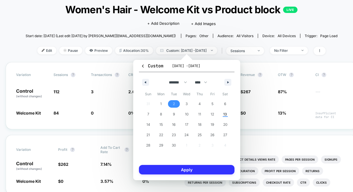
click at [176, 171] on button "Apply" at bounding box center [187, 169] width 96 height 9
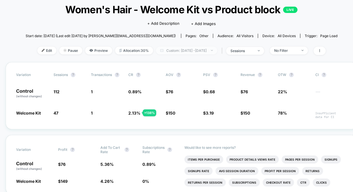
click at [171, 51] on span "Custom: [DATE] - [DATE]" at bounding box center [186, 51] width 61 height 8
select select "*"
select select "****"
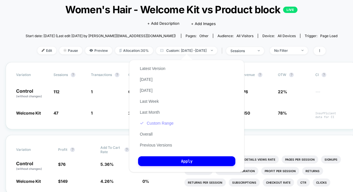
click at [165, 122] on button "Custom Range" at bounding box center [156, 123] width 37 height 5
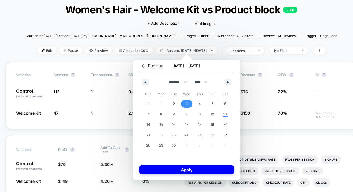
click at [185, 107] on span "3" at bounding box center [186, 103] width 13 height 7
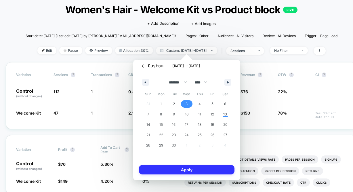
click at [185, 171] on button "Apply" at bounding box center [187, 169] width 96 height 9
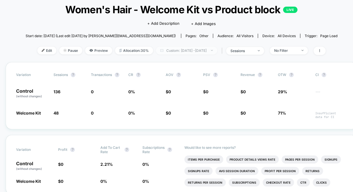
click at [180, 49] on span "Custom: [DATE] - [DATE]" at bounding box center [186, 51] width 61 height 8
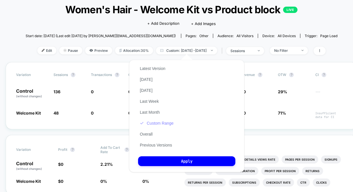
click at [152, 122] on button "Custom Range" at bounding box center [156, 123] width 37 height 5
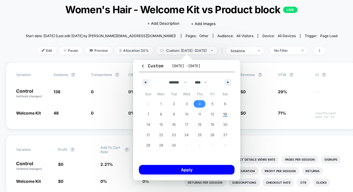
click at [196, 106] on span "4" at bounding box center [199, 103] width 13 height 7
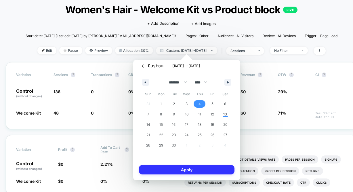
click at [187, 169] on button "Apply" at bounding box center [187, 169] width 96 height 9
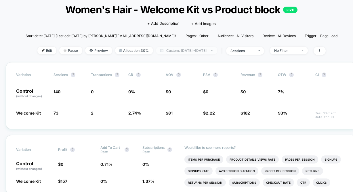
click at [177, 51] on span "Custom: [DATE] - [DATE]" at bounding box center [186, 51] width 61 height 8
select select "*"
select select "****"
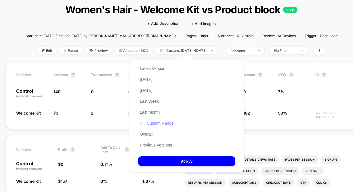
click at [157, 121] on button "Custom Range" at bounding box center [156, 123] width 37 height 5
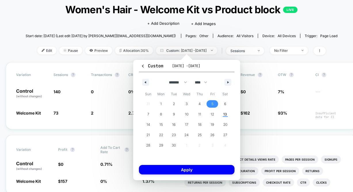
click at [211, 103] on span "5" at bounding box center [212, 103] width 13 height 7
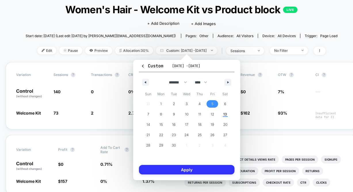
click at [195, 167] on button "Apply" at bounding box center [187, 169] width 96 height 9
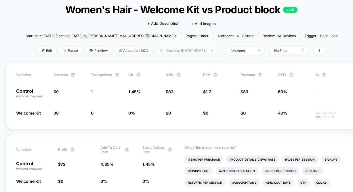
click at [205, 49] on span "Custom: [DATE] - [DATE]" at bounding box center [186, 51] width 61 height 8
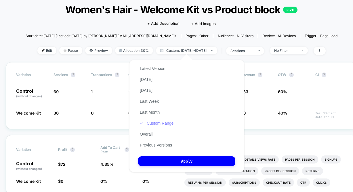
click at [164, 121] on button "Custom Range" at bounding box center [156, 123] width 37 height 5
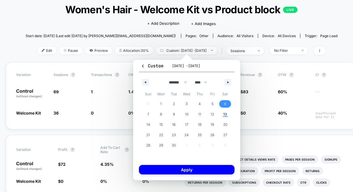
click at [220, 101] on span "6" at bounding box center [225, 103] width 13 height 7
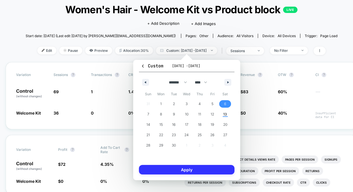
click at [191, 169] on button "Apply" at bounding box center [187, 169] width 96 height 9
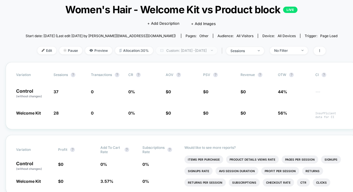
click at [182, 53] on span "Custom: [DATE] - [DATE]" at bounding box center [186, 51] width 61 height 8
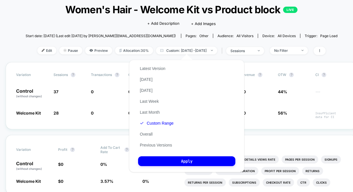
click at [167, 122] on button "Custom Range" at bounding box center [156, 123] width 37 height 5
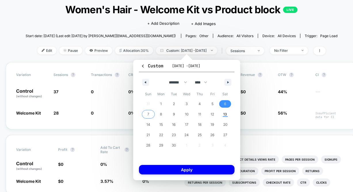
click at [152, 114] on span "7" at bounding box center [148, 113] width 13 height 7
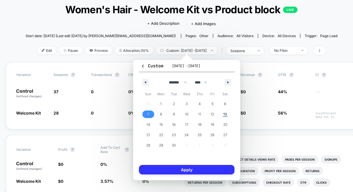
click at [195, 169] on button "Apply" at bounding box center [187, 169] width 96 height 9
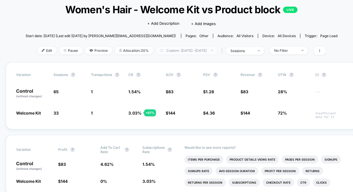
click at [176, 49] on span "Custom: [DATE] - [DATE]" at bounding box center [186, 51] width 61 height 8
select select "*"
select select "****"
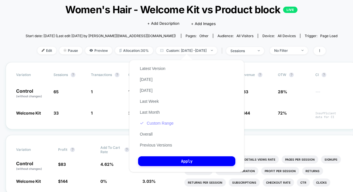
click at [161, 122] on button "Custom Range" at bounding box center [156, 123] width 37 height 5
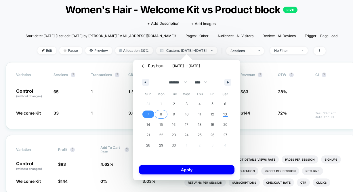
click at [166, 116] on span "8" at bounding box center [161, 113] width 13 height 7
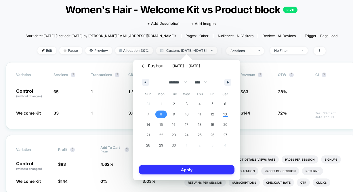
click at [177, 170] on button "Apply" at bounding box center [187, 169] width 96 height 9
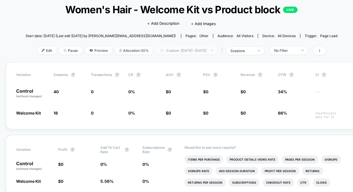
click at [192, 52] on span "Custom: [DATE] - [DATE]" at bounding box center [186, 51] width 61 height 8
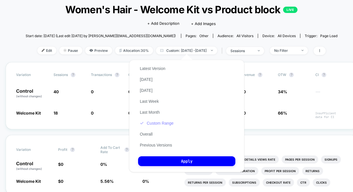
click at [159, 122] on button "Custom Range" at bounding box center [156, 123] width 37 height 5
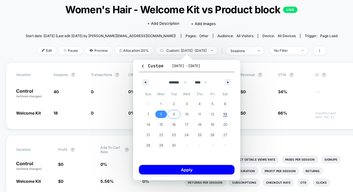
click at [173, 114] on span "9" at bounding box center [174, 114] width 2 height 10
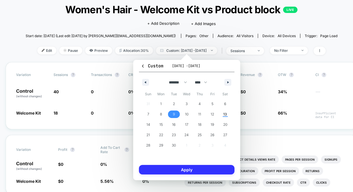
click at [178, 170] on button "Apply" at bounding box center [187, 169] width 96 height 9
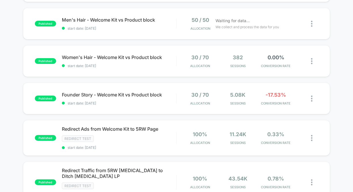
scroll to position [292, 0]
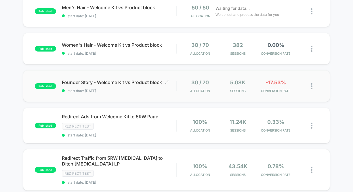
click at [148, 91] on span "start date: [DATE]" at bounding box center [119, 91] width 114 height 4
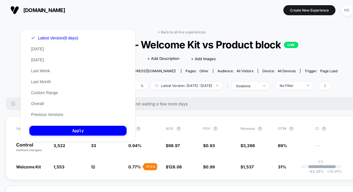
select select "*"
select select "****"
click at [53, 94] on button "Custom Range" at bounding box center [44, 92] width 30 height 5
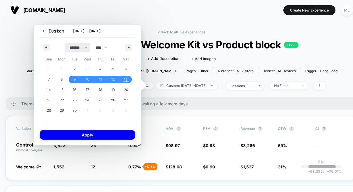
click at [72, 52] on select "******* ******** ***** ***** *** **** **** ****** ********* ******* ******** **…" at bounding box center [77, 47] width 24 height 9
select select "*"
click at [65, 43] on select "******* ******** ***** ***** *** **** **** ****** ********* ******* ******** **…" at bounding box center [77, 47] width 24 height 9
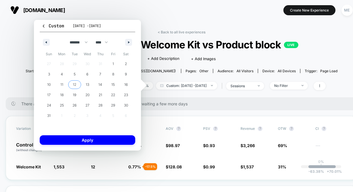
click at [76, 85] on span "12" at bounding box center [74, 84] width 3 height 10
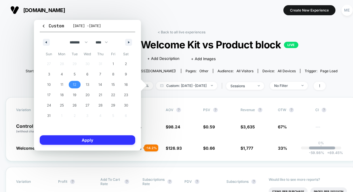
click at [90, 140] on button "Apply" at bounding box center [88, 139] width 96 height 9
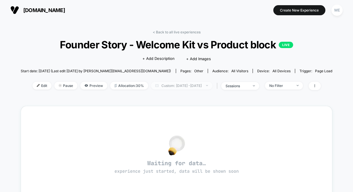
click at [165, 88] on span "Custom: [DATE] - [DATE]" at bounding box center [181, 86] width 61 height 8
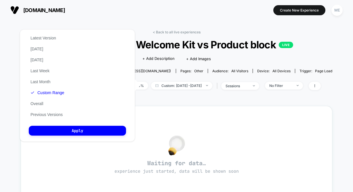
click at [49, 96] on div "Latest Version [DATE] [DATE] Last Week Last Month Custom Range Overall Previous…" at bounding box center [47, 76] width 37 height 87
click at [50, 92] on button "Custom Range" at bounding box center [47, 92] width 37 height 5
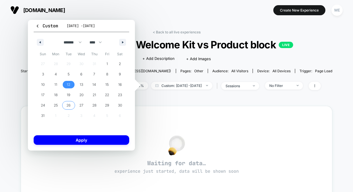
click at [70, 105] on span "26" at bounding box center [68, 105] width 4 height 10
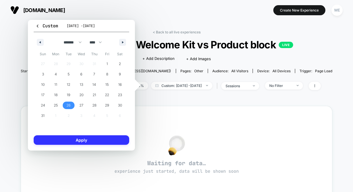
click at [79, 139] on button "Apply" at bounding box center [82, 139] width 96 height 9
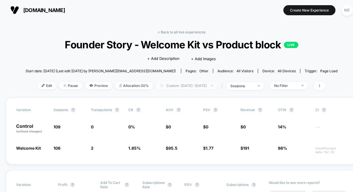
click at [179, 82] on span "Custom: [DATE] - [DATE]" at bounding box center [186, 86] width 61 height 8
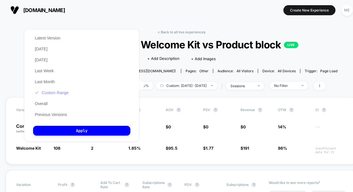
click at [59, 90] on button "Custom Range" at bounding box center [51, 92] width 37 height 5
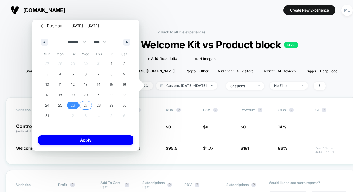
click at [87, 103] on span "27" at bounding box center [86, 105] width 4 height 10
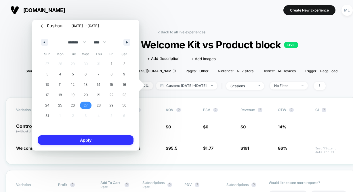
click at [91, 137] on button "Apply" at bounding box center [86, 139] width 96 height 9
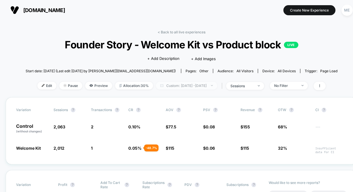
click at [196, 83] on span "Custom: [DATE] - [DATE]" at bounding box center [186, 86] width 61 height 8
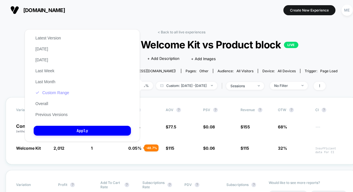
click at [59, 90] on button "Custom Range" at bounding box center [52, 92] width 37 height 5
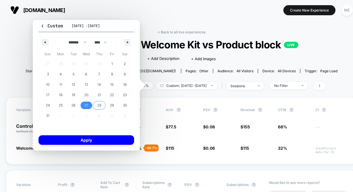
click at [100, 106] on span "28" at bounding box center [99, 105] width 4 height 10
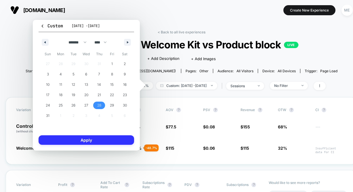
click at [97, 140] on button "Apply" at bounding box center [87, 139] width 96 height 9
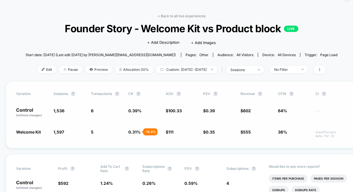
scroll to position [20, 0]
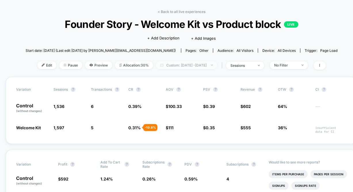
click at [182, 65] on span "Custom: [DATE] - [DATE]" at bounding box center [186, 65] width 61 height 8
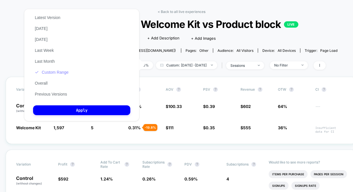
click at [64, 72] on button "Custom Range" at bounding box center [51, 72] width 37 height 5
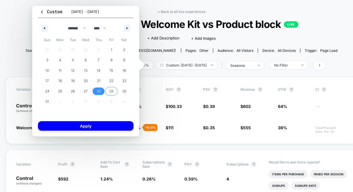
click at [112, 92] on span "29" at bounding box center [111, 91] width 4 height 10
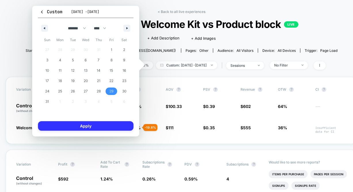
click at [104, 122] on button "Apply" at bounding box center [86, 125] width 96 height 9
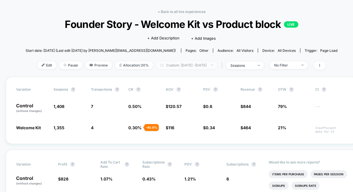
click at [156, 66] on span "Custom: [DATE] - [DATE]" at bounding box center [186, 65] width 61 height 8
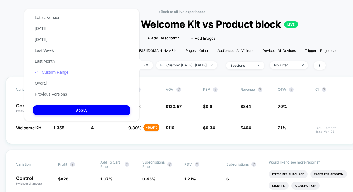
click at [51, 70] on button "Custom Range" at bounding box center [51, 72] width 37 height 5
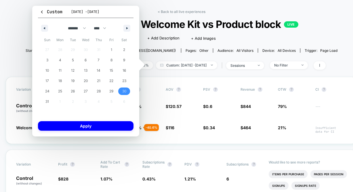
click at [120, 93] on span "30" at bounding box center [124, 90] width 13 height 7
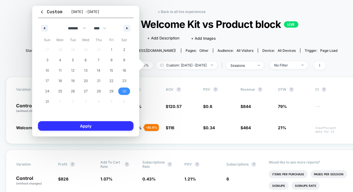
click at [102, 127] on button "Apply" at bounding box center [86, 125] width 96 height 9
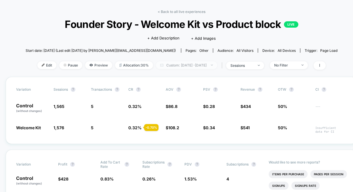
click at [182, 64] on span "Custom: [DATE] - [DATE]" at bounding box center [186, 65] width 61 height 8
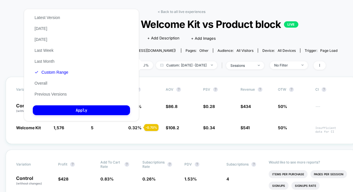
click at [45, 75] on div "Latest Version [DATE] [DATE] Last Week Last Month Custom Range Overall Previous…" at bounding box center [51, 55] width 37 height 87
click at [49, 72] on button "Custom Range" at bounding box center [51, 72] width 37 height 5
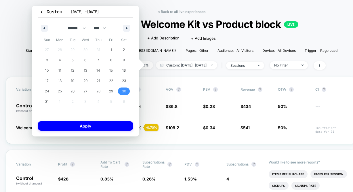
click at [48, 101] on span "31" at bounding box center [46, 101] width 3 height 10
click at [71, 120] on div "Custom [DATE] - [DATE] ******* ******** ***** ***** *** **** **** ****** ******…" at bounding box center [85, 71] width 107 height 131
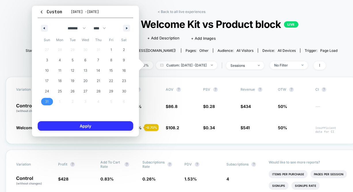
click at [71, 123] on button "Apply" at bounding box center [86, 125] width 96 height 9
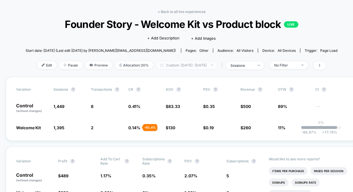
click at [199, 65] on span "Custom: [DATE] - [DATE]" at bounding box center [186, 65] width 61 height 8
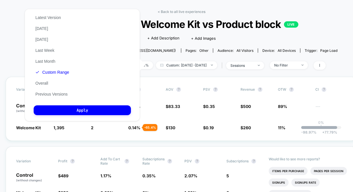
click at [64, 77] on div "Latest Version [DATE] [DATE] Last Week Last Month Custom Range Overall Previous…" at bounding box center [52, 55] width 37 height 87
click at [64, 75] on div "Latest Version [DATE] [DATE] Last Week Last Month Custom Range Overall Previous…" at bounding box center [52, 55] width 37 height 87
click at [63, 72] on button "Custom Range" at bounding box center [52, 72] width 37 height 5
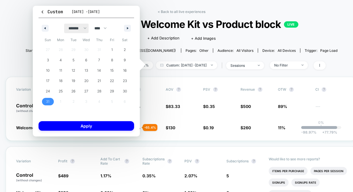
click at [75, 30] on select "******* ******** ***** ***** *** **** **** ****** ********* ******* ******** **…" at bounding box center [76, 28] width 24 height 9
select select "*"
click at [64, 24] on select "******* ******** ***** ***** *** **** **** ****** ********* ******* ******** **…" at bounding box center [76, 28] width 24 height 9
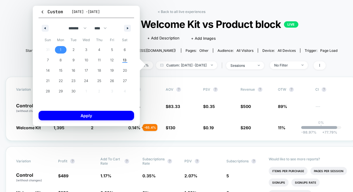
click at [61, 52] on span "1" at bounding box center [60, 50] width 1 height 10
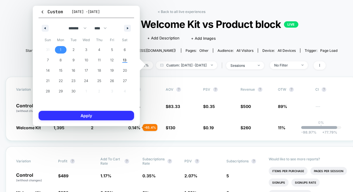
click at [79, 113] on button "Apply" at bounding box center [87, 115] width 96 height 9
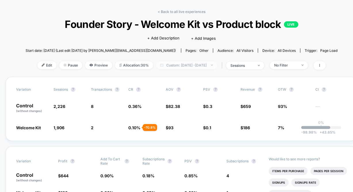
click at [196, 68] on span "Custom: [DATE] - [DATE]" at bounding box center [186, 65] width 61 height 8
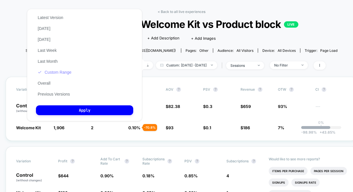
click at [65, 72] on button "Custom Range" at bounding box center [54, 72] width 37 height 5
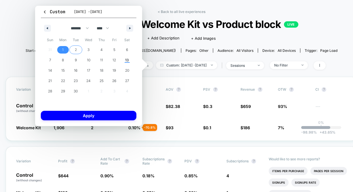
click at [76, 51] on span "2" at bounding box center [76, 50] width 2 height 10
click at [80, 115] on button "Apply" at bounding box center [89, 115] width 96 height 9
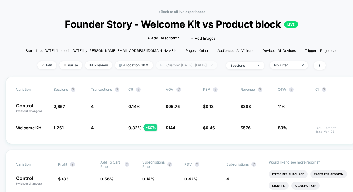
click at [163, 66] on span "Custom: [DATE] - [DATE]" at bounding box center [186, 65] width 61 height 8
select select "*"
select select "****"
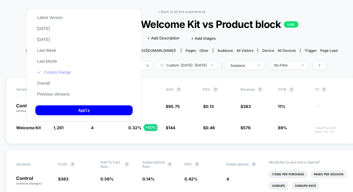
click at [66, 71] on button "Custom Range" at bounding box center [53, 72] width 37 height 5
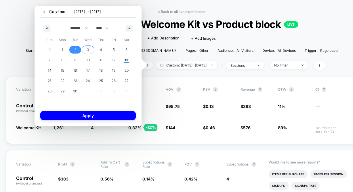
click at [85, 49] on span "3" at bounding box center [88, 49] width 13 height 7
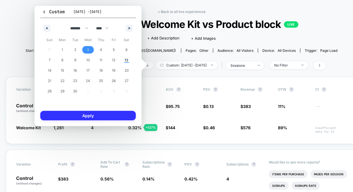
click at [88, 115] on button "Apply" at bounding box center [88, 115] width 96 height 9
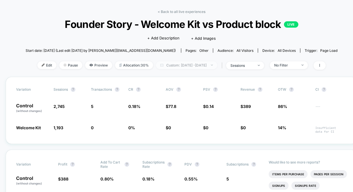
click at [199, 66] on span "Custom: [DATE] - [DATE]" at bounding box center [186, 65] width 61 height 8
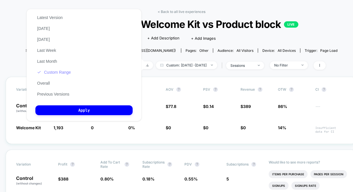
click at [59, 73] on button "Custom Range" at bounding box center [53, 72] width 37 height 5
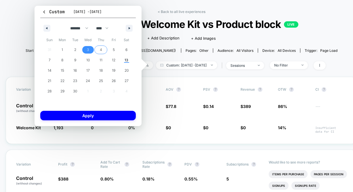
click at [102, 52] on span "4" at bounding box center [100, 49] width 13 height 7
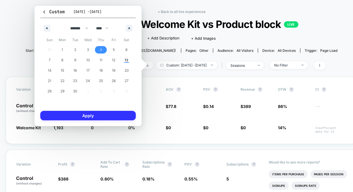
click at [102, 114] on button "Apply" at bounding box center [88, 115] width 96 height 9
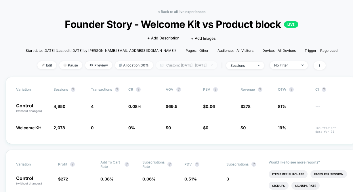
click at [177, 63] on span "Custom: [DATE] - [DATE]" at bounding box center [186, 65] width 61 height 8
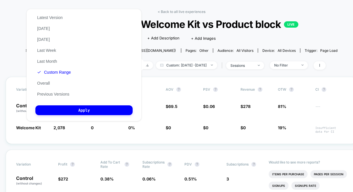
click at [62, 76] on div "Latest Version [DATE] [DATE] Last Week Last Month Custom Range Overall Previous…" at bounding box center [53, 55] width 37 height 87
click at [62, 72] on button "Custom Range" at bounding box center [53, 72] width 37 height 5
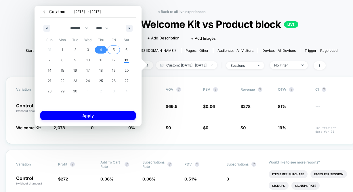
click at [113, 49] on span "5" at bounding box center [114, 50] width 2 height 10
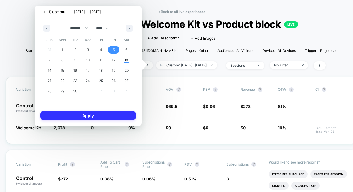
click at [100, 114] on button "Apply" at bounding box center [88, 115] width 96 height 9
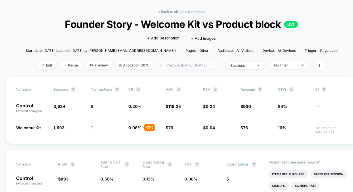
click at [178, 66] on span "Custom: [DATE] - [DATE]" at bounding box center [186, 65] width 61 height 8
select select "*"
select select "****"
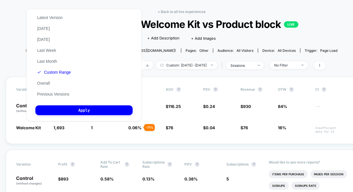
click at [56, 68] on div "Latest Version [DATE] [DATE] Last Week Last Month Custom Range Overall Previous…" at bounding box center [53, 55] width 37 height 87
click at [56, 71] on button "Custom Range" at bounding box center [53, 72] width 37 height 5
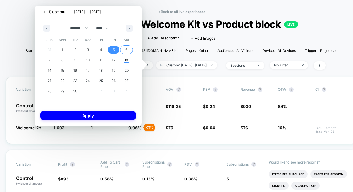
click at [124, 49] on span "6" at bounding box center [126, 49] width 13 height 7
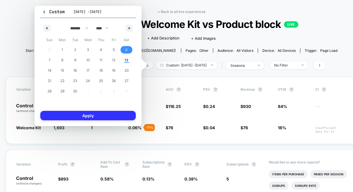
click at [102, 115] on button "Apply" at bounding box center [88, 115] width 96 height 9
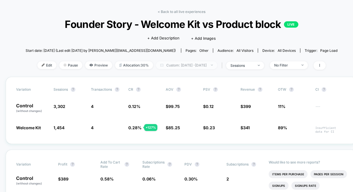
click at [178, 63] on span "Custom: [DATE] - [DATE]" at bounding box center [186, 65] width 61 height 8
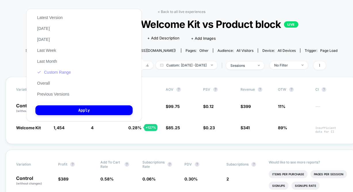
click at [55, 72] on button "Custom Range" at bounding box center [53, 72] width 37 height 5
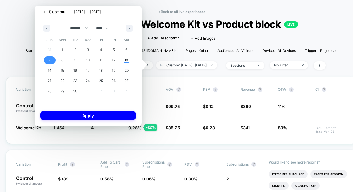
click at [47, 62] on span "7" at bounding box center [49, 59] width 13 height 7
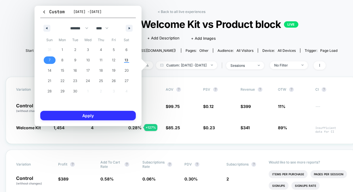
click at [72, 114] on button "Apply" at bounding box center [88, 115] width 96 height 9
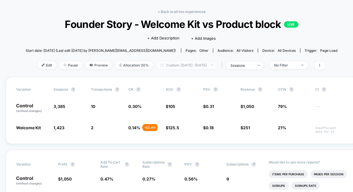
click at [180, 64] on span "Custom: [DATE] - [DATE]" at bounding box center [186, 65] width 61 height 8
select select "*"
select select "****"
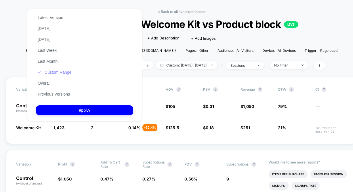
click at [62, 71] on button "Custom Range" at bounding box center [54, 72] width 37 height 5
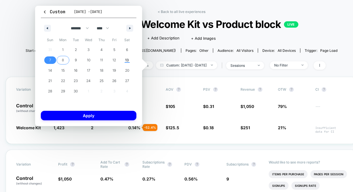
click at [62, 59] on span "8" at bounding box center [63, 60] width 2 height 10
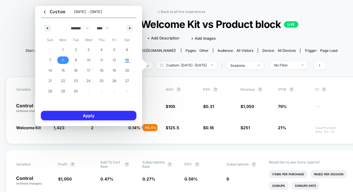
click at [75, 114] on button "Apply" at bounding box center [89, 115] width 96 height 9
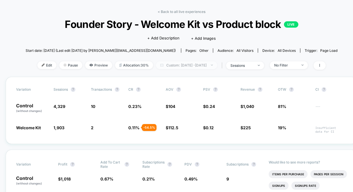
click at [188, 65] on span "Custom: [DATE] - [DATE]" at bounding box center [186, 65] width 61 height 8
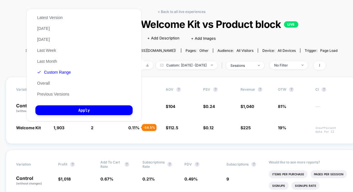
click at [58, 75] on div "Latest Version [DATE] [DATE] Last Week Last Month Custom Range Overall Previous…" at bounding box center [53, 55] width 37 height 87
click at [194, 70] on div "< Back to all live experiences Founder Story - Welcome Kit vs Product block LIV…" at bounding box center [182, 42] width 312 height 67
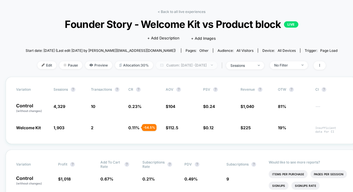
click at [190, 66] on span "Custom: [DATE] - [DATE]" at bounding box center [186, 65] width 61 height 8
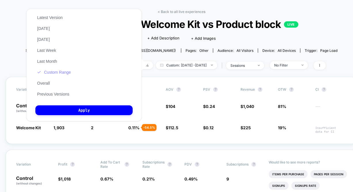
click at [60, 74] on button "Custom Range" at bounding box center [53, 72] width 37 height 5
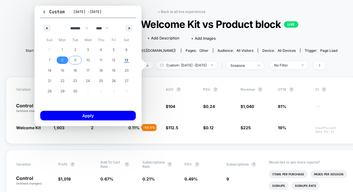
click at [76, 63] on span "9" at bounding box center [75, 60] width 2 height 10
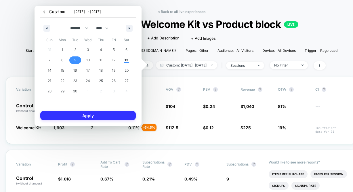
click at [75, 113] on button "Apply" at bounding box center [88, 115] width 96 height 9
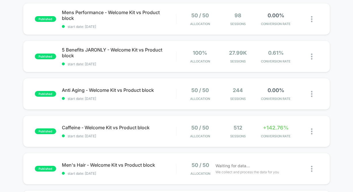
scroll to position [129, 0]
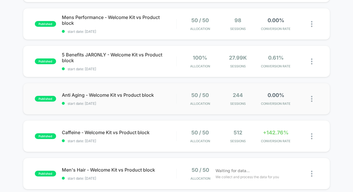
click at [150, 106] on div "published Anti Aging - Welcome Kit vs Product block start date: [DATE] 50 / 50 …" at bounding box center [176, 99] width 307 height 32
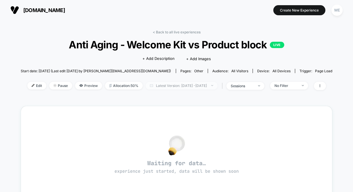
click at [163, 85] on span "Latest Version: [DATE] - [DATE]" at bounding box center [182, 86] width 72 height 8
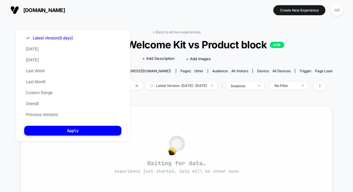
click at [171, 107] on div "Waiting for data… experience just started, data will be shown soon" at bounding box center [177, 157] width 312 height 102
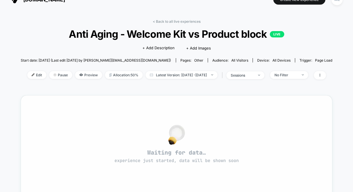
scroll to position [20, 0]
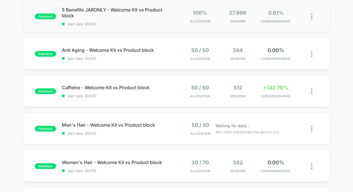
scroll to position [171, 0]
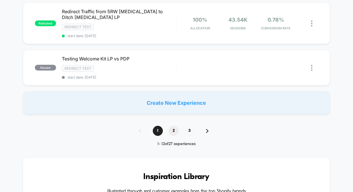
click at [173, 127] on span "2" at bounding box center [174, 131] width 10 height 10
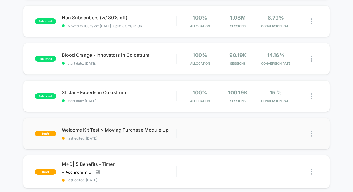
scroll to position [219, 0]
